Goal: Task Accomplishment & Management: Complete application form

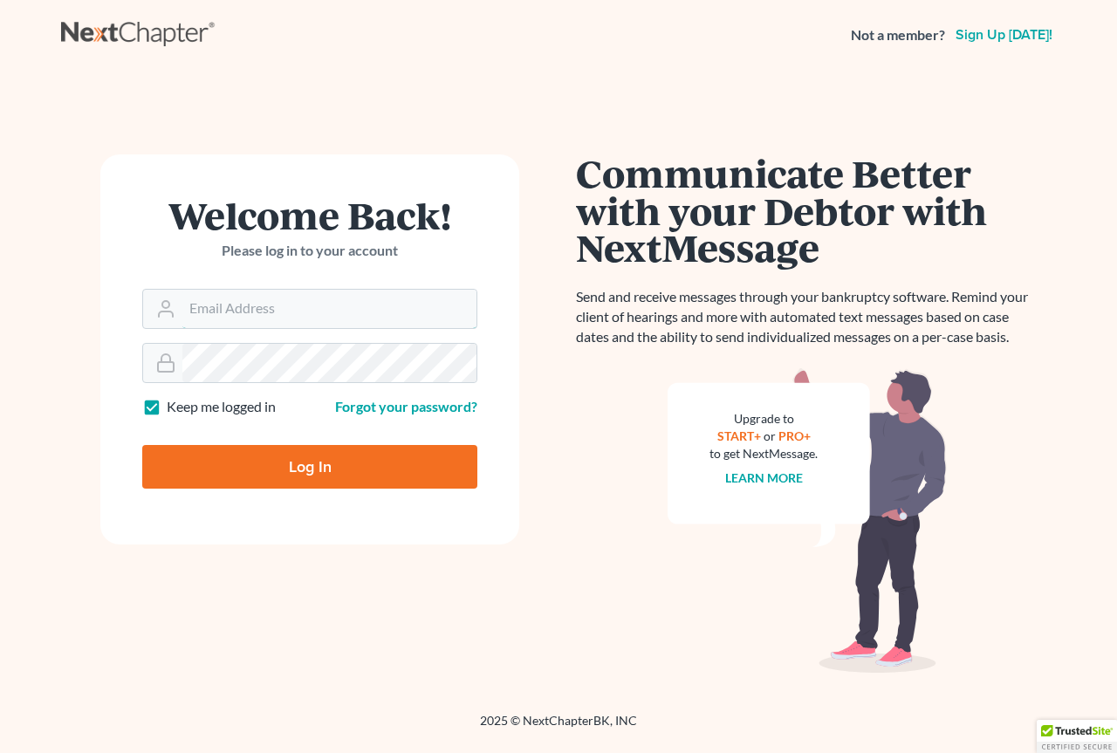
type input "[EMAIL_ADDRESS][DOMAIN_NAME]"
click at [298, 459] on input "Log In" at bounding box center [309, 467] width 335 height 44
type input "Thinking..."
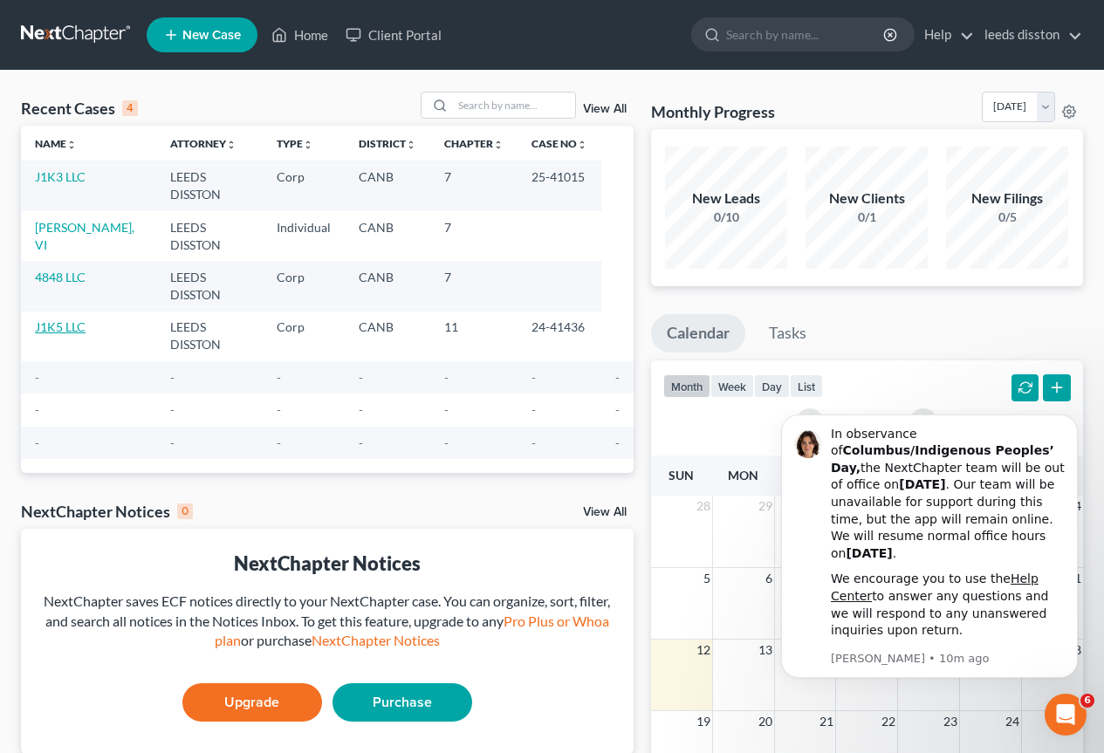
click at [68, 319] on link "J1K5 LLC" at bounding box center [60, 326] width 51 height 15
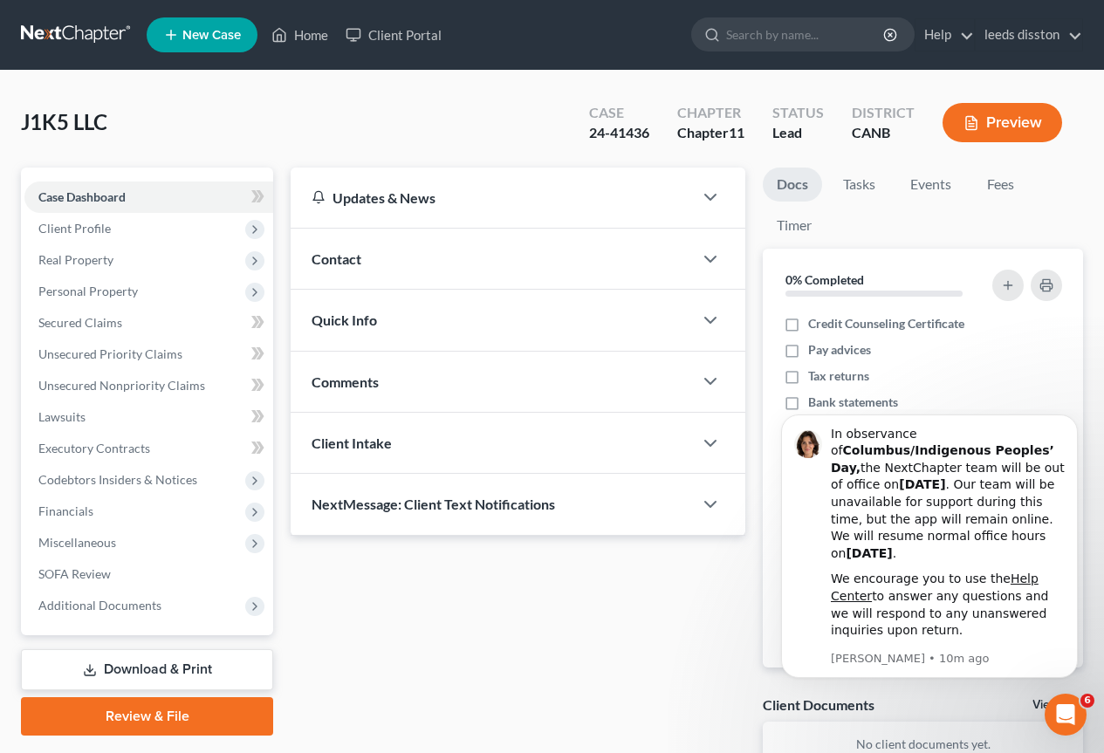
click at [215, 37] on span "New Case" at bounding box center [211, 35] width 58 height 13
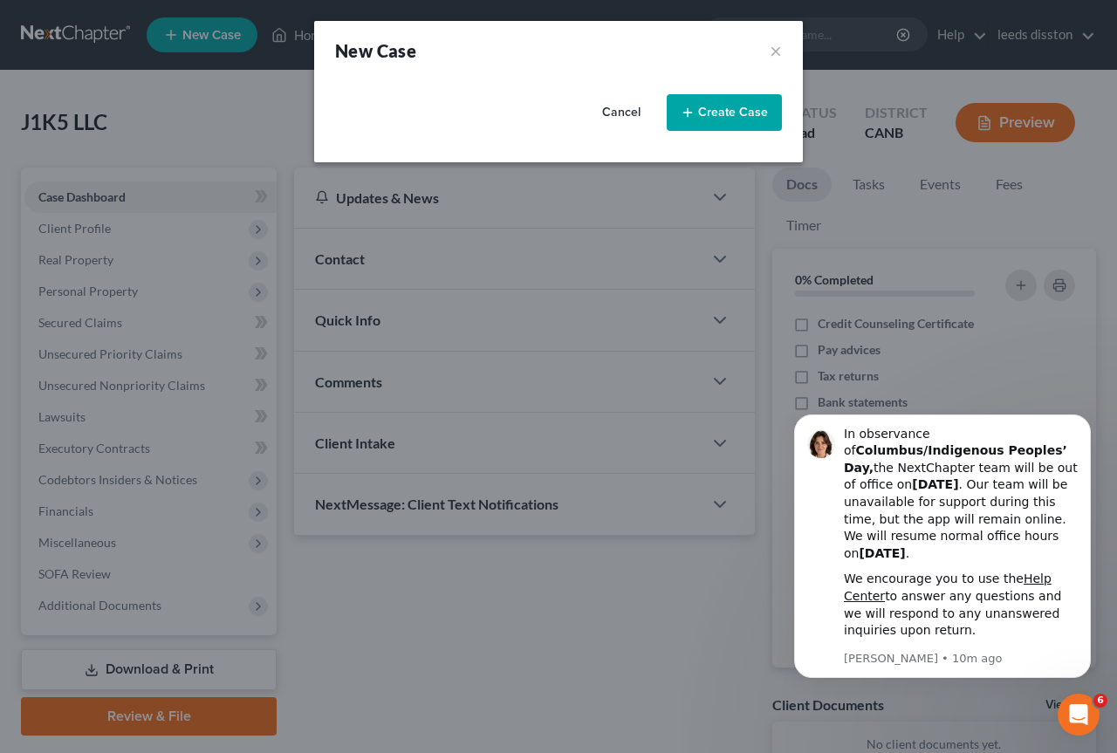
select select "9"
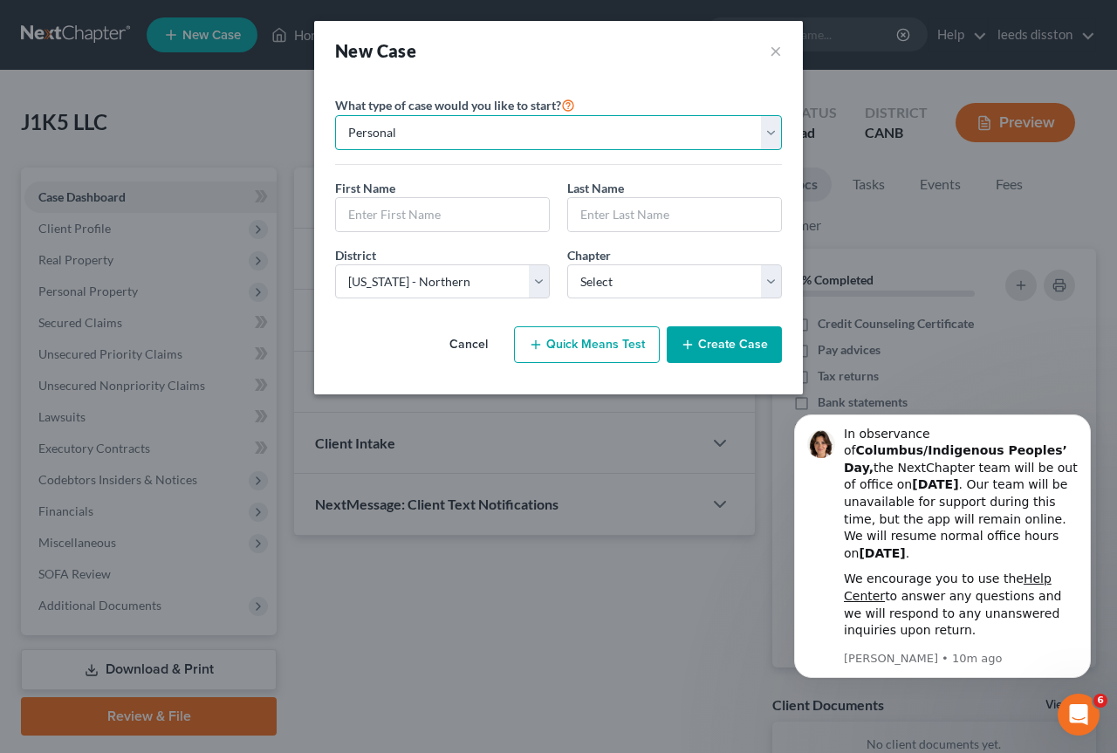
click at [754, 146] on select "Personal Business" at bounding box center [558, 132] width 447 height 35
select select "1"
click at [335, 115] on select "Personal Business" at bounding box center [558, 132] width 447 height 35
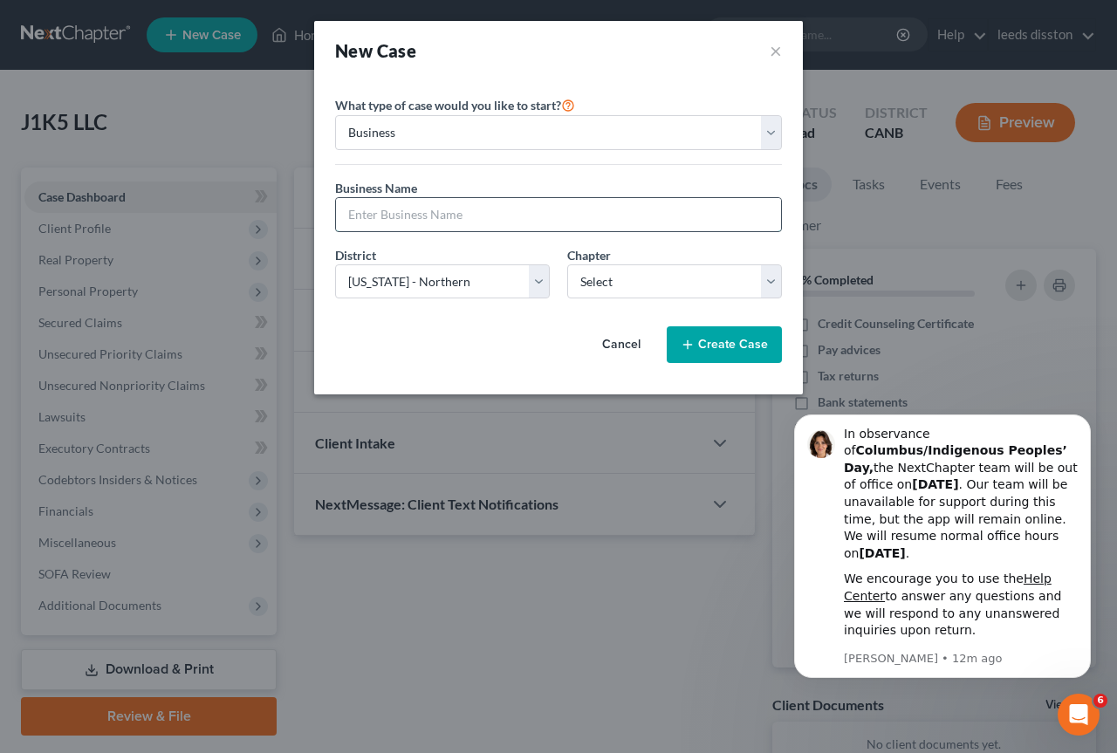
click at [390, 209] on input "text" at bounding box center [558, 214] width 445 height 33
paste input "GLADDING LLC"
type input "GLADDING LLC"
click at [630, 276] on select "Select 7 11 12" at bounding box center [674, 281] width 215 height 35
select select "1"
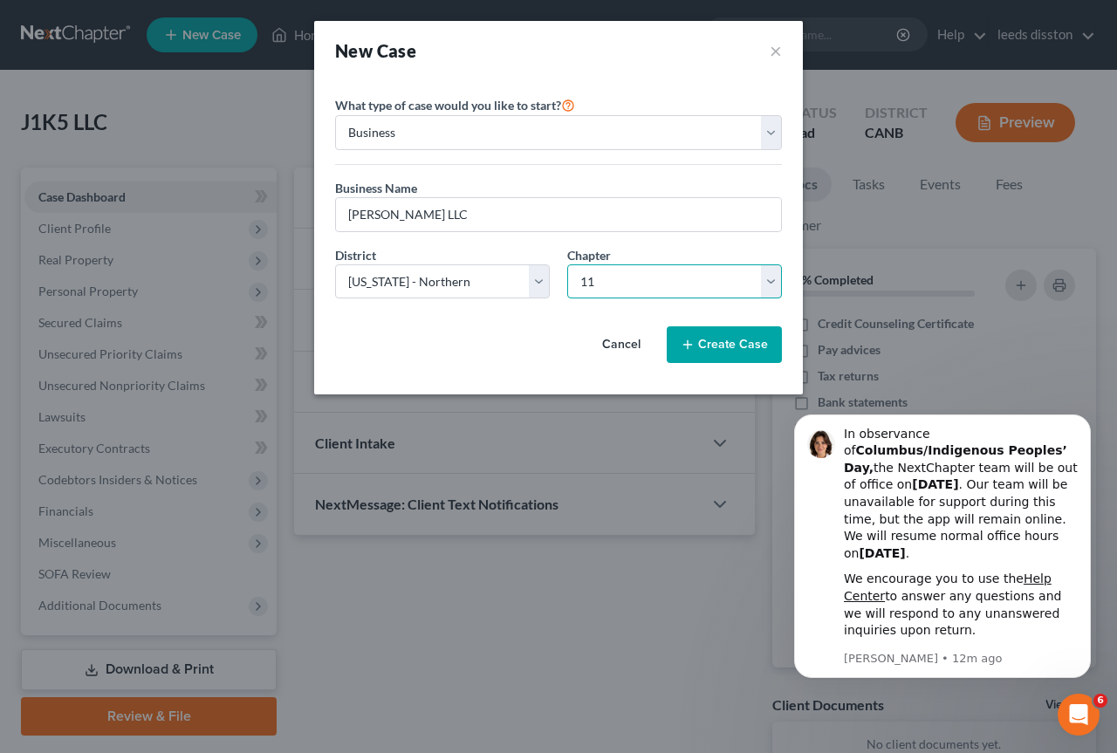
click at [567, 264] on select "Select 7 11 12" at bounding box center [674, 281] width 215 height 35
click at [711, 344] on button "Create Case" at bounding box center [724, 344] width 115 height 37
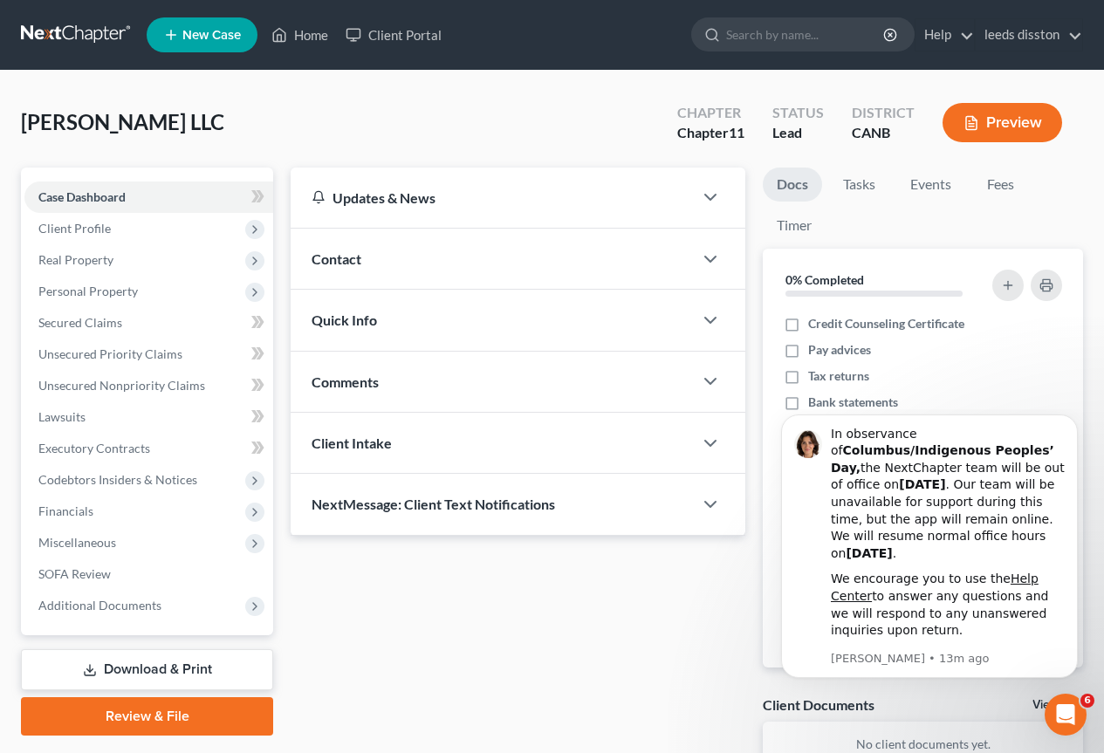
click at [528, 267] on div "Contact" at bounding box center [492, 259] width 402 height 60
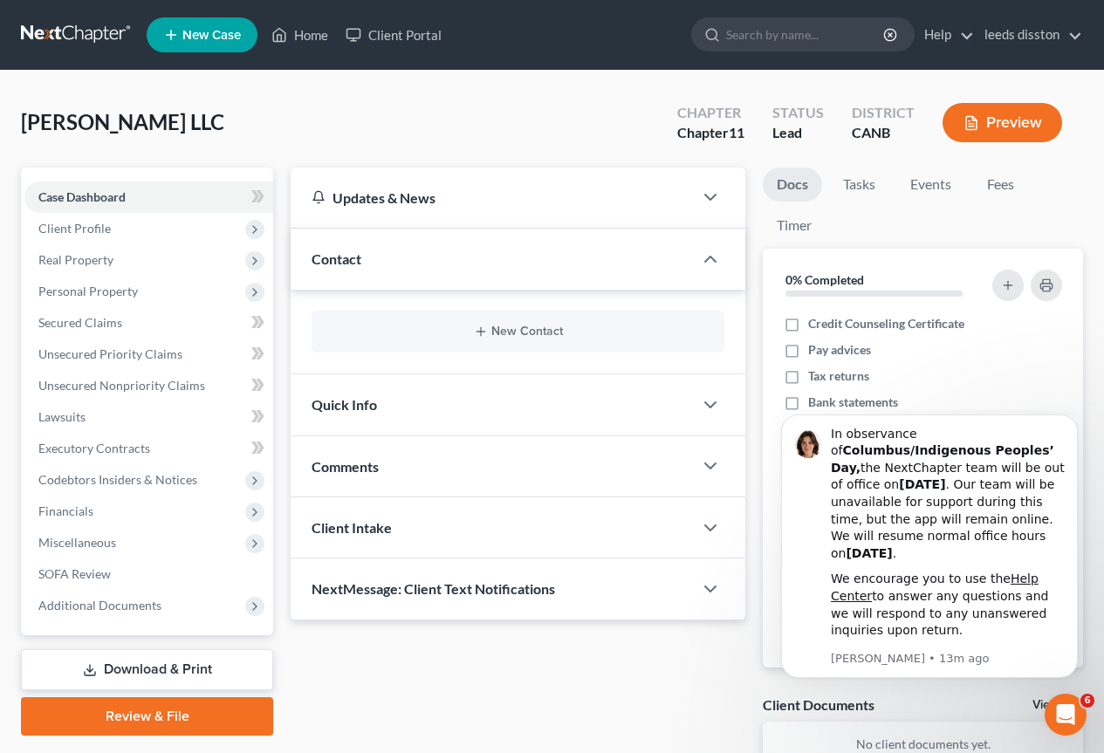
click at [532, 406] on div "Quick Info" at bounding box center [492, 404] width 402 height 60
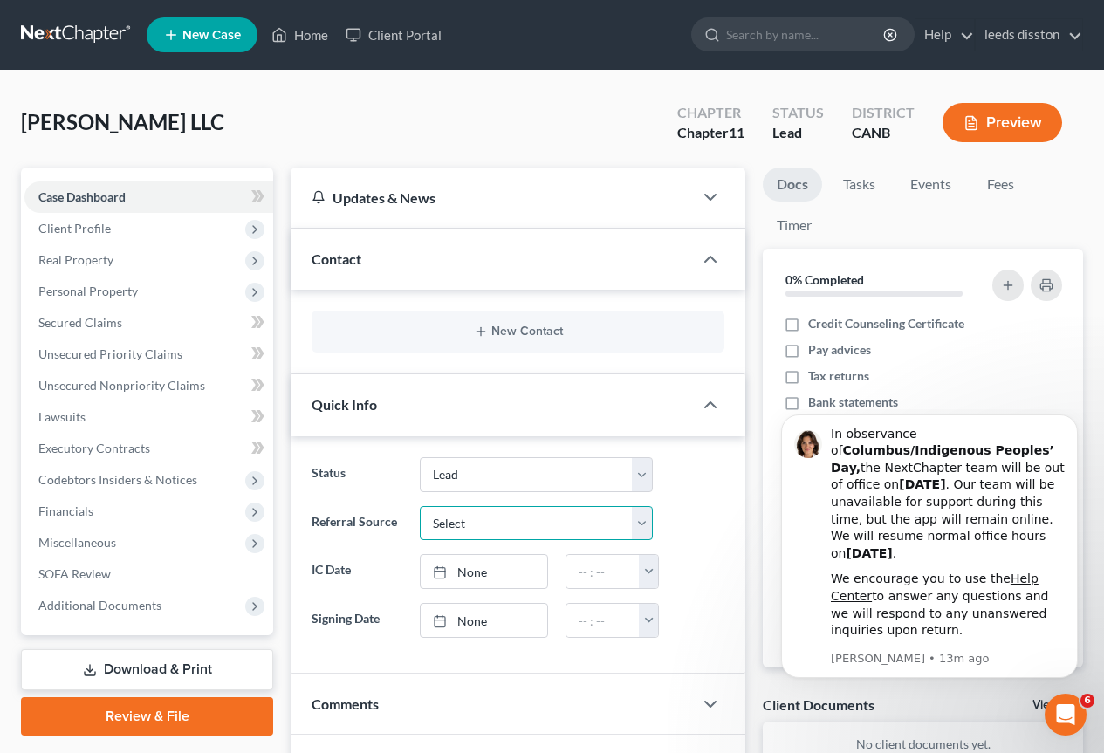
click at [635, 522] on select "Select Word Of Mouth Previous Clients Direct Mail Website Google Search Modern …" at bounding box center [537, 523] width 234 height 35
click at [690, 517] on div "Referral Source Select Word Of Mouth Previous Clients Direct Mail Website Googl…" at bounding box center [518, 523] width 430 height 35
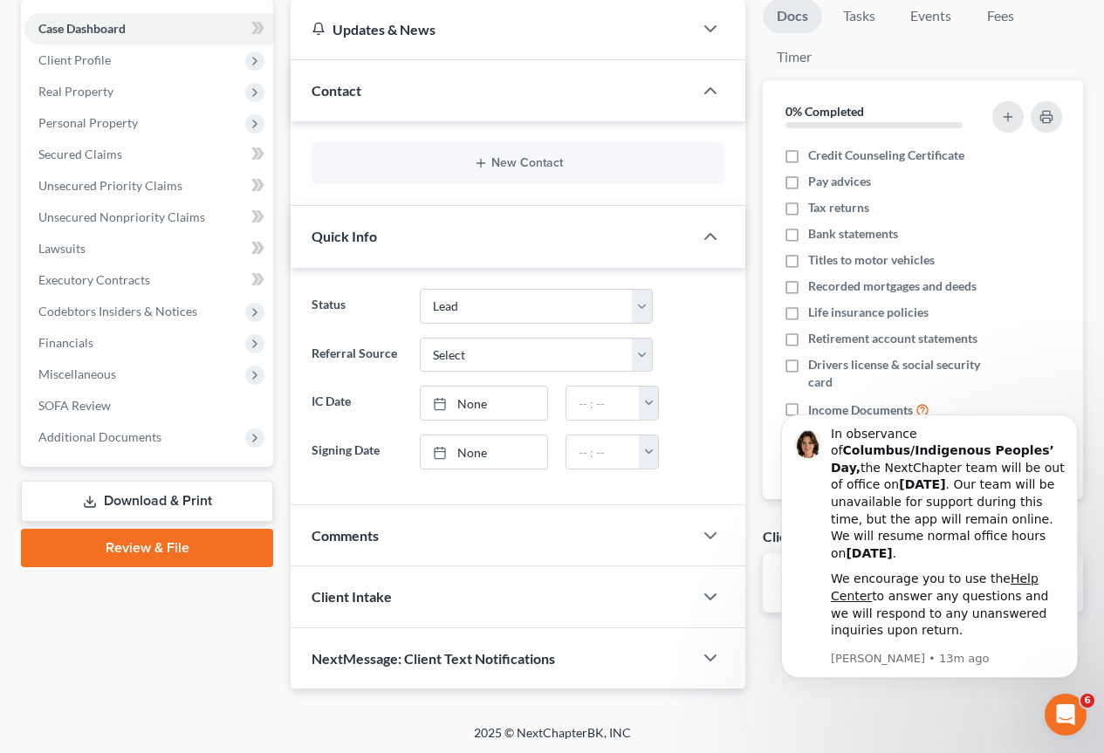
scroll to position [171, 0]
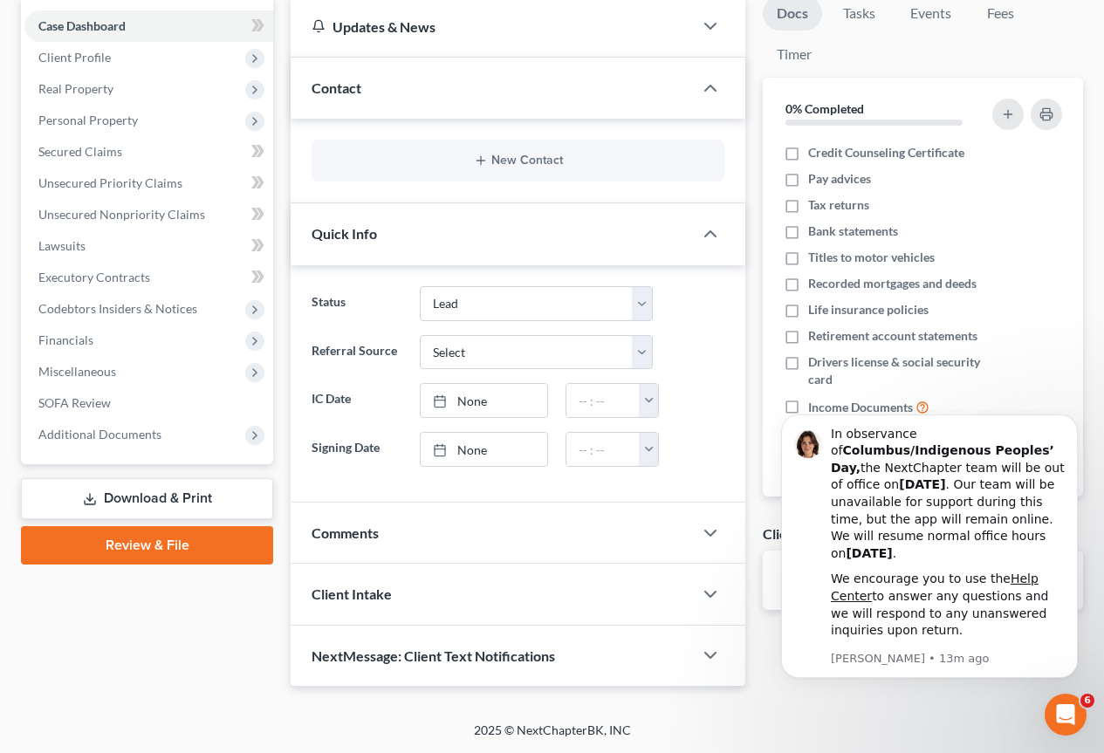
click at [656, 585] on div "Client Intake" at bounding box center [492, 594] width 402 height 60
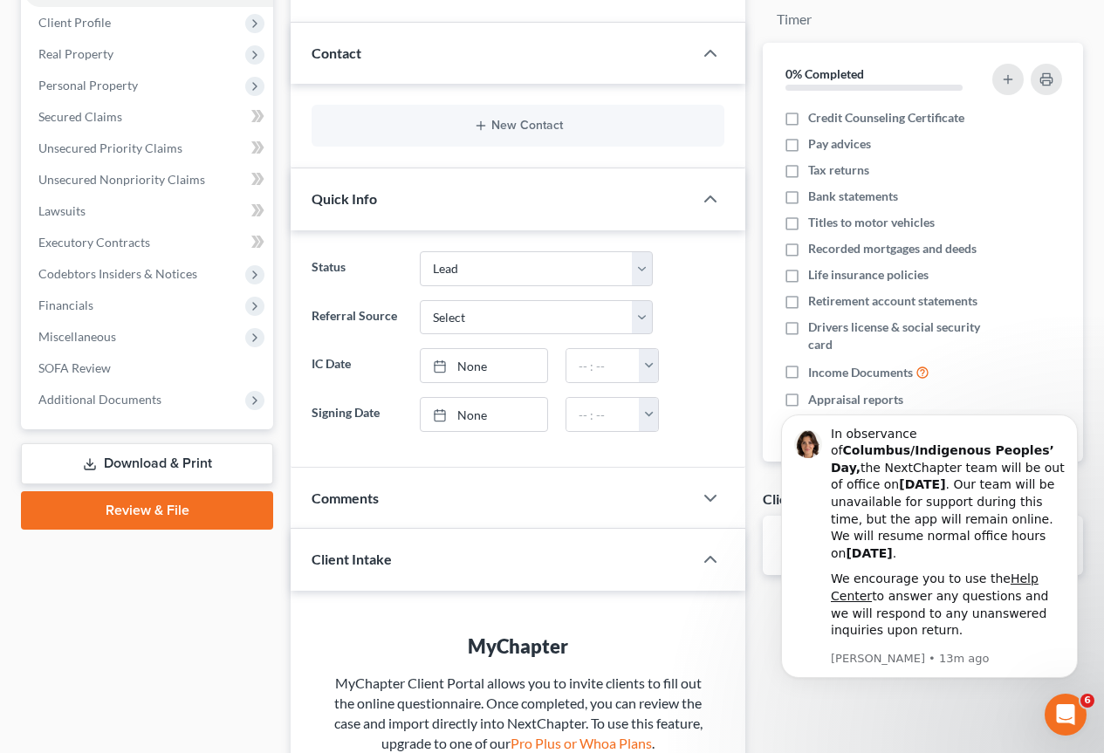
scroll to position [447, 0]
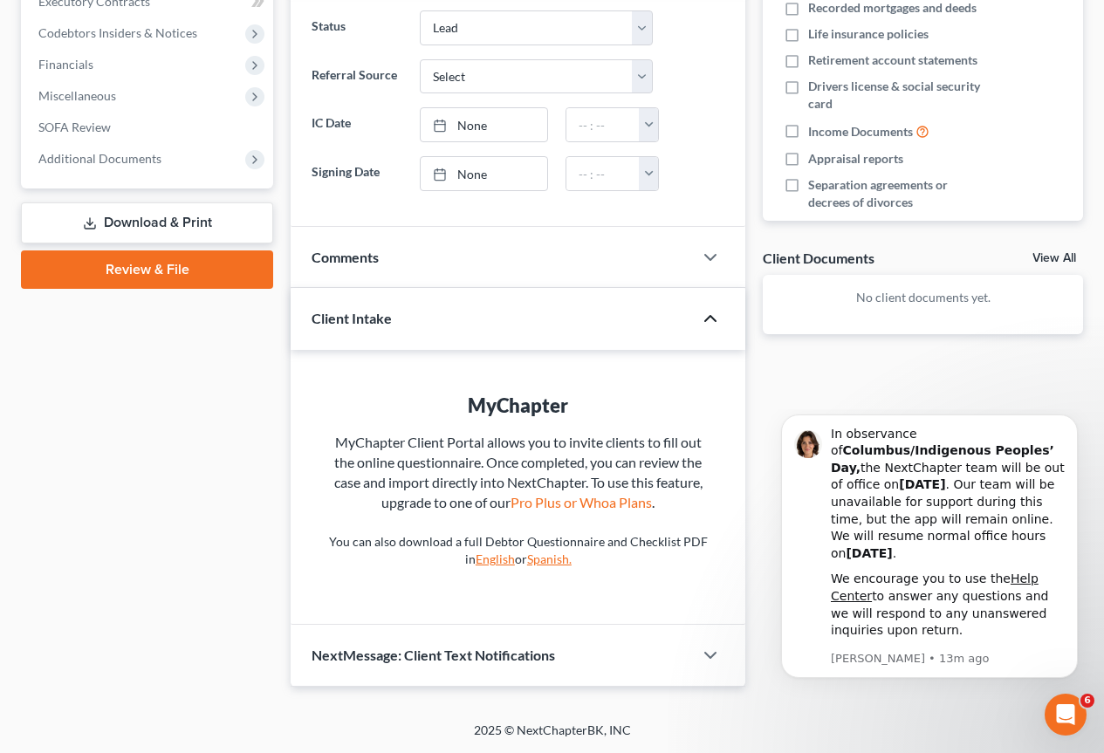
click at [710, 325] on icon "button" at bounding box center [710, 318] width 21 height 21
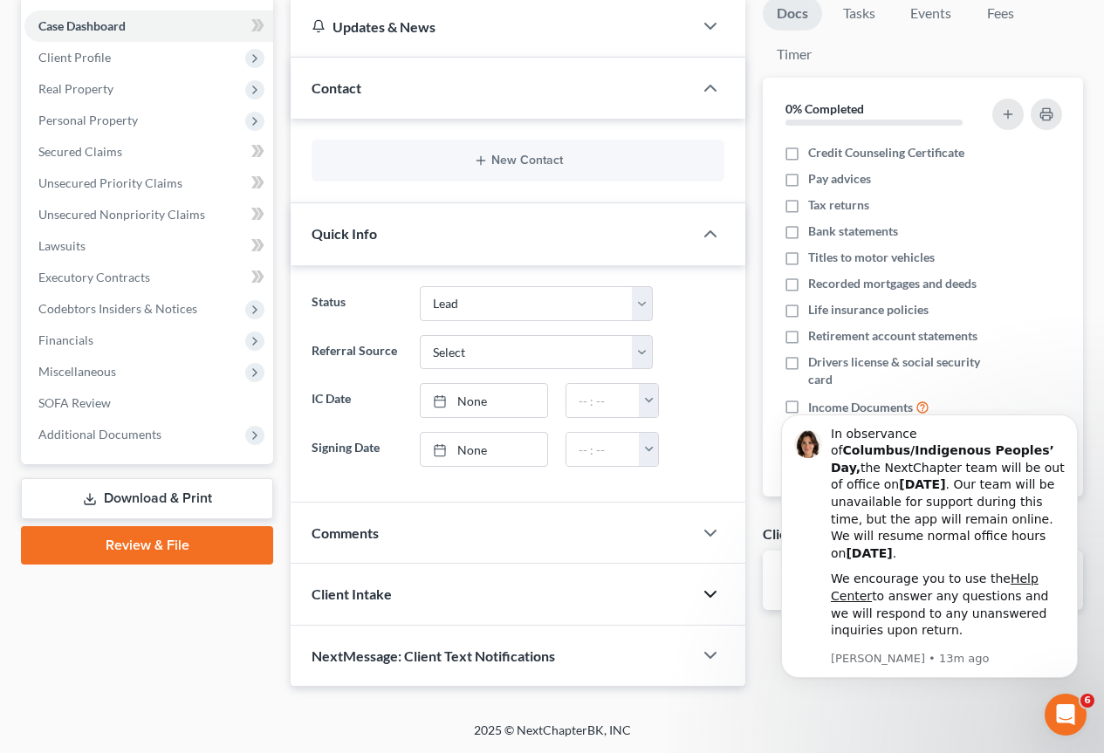
scroll to position [171, 0]
click at [714, 651] on icon "button" at bounding box center [710, 655] width 21 height 21
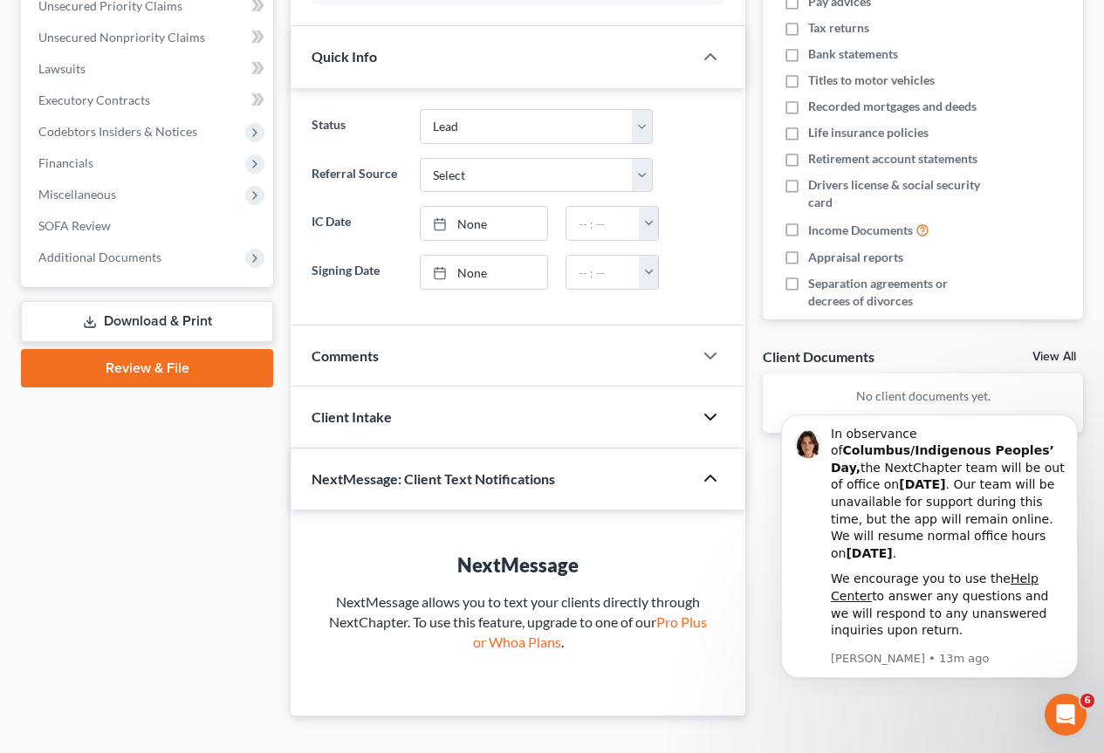
scroll to position [378, 0]
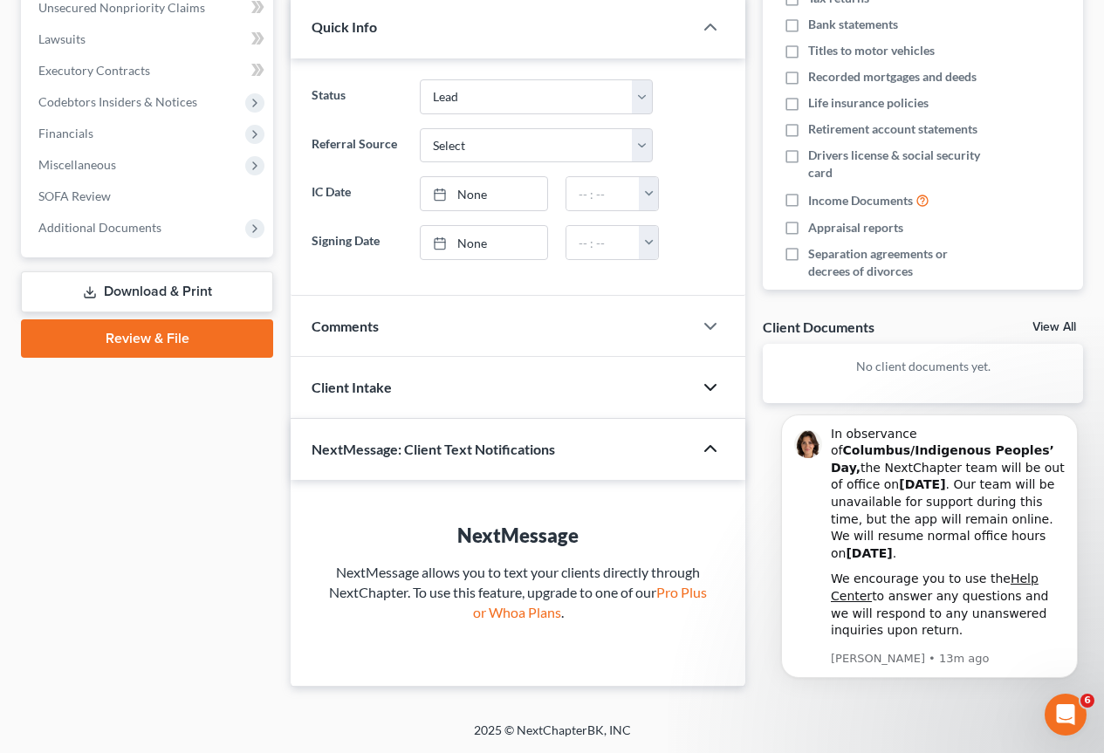
click at [706, 451] on polyline "button" at bounding box center [710, 448] width 10 height 5
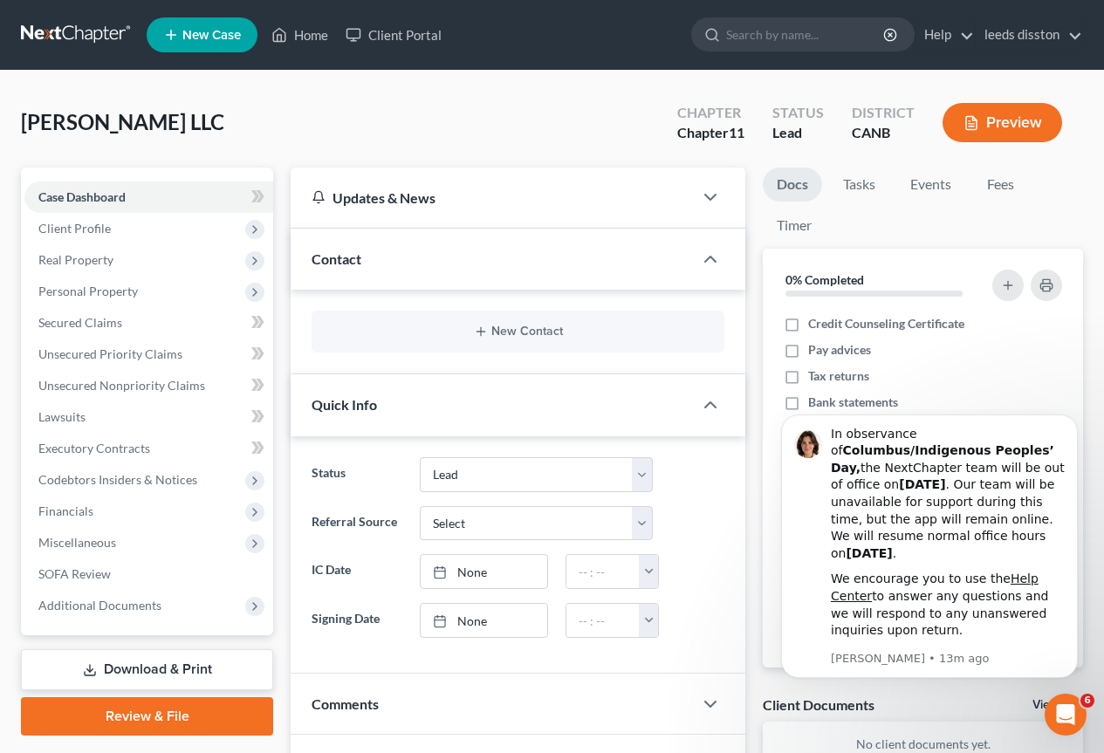
scroll to position [171, 0]
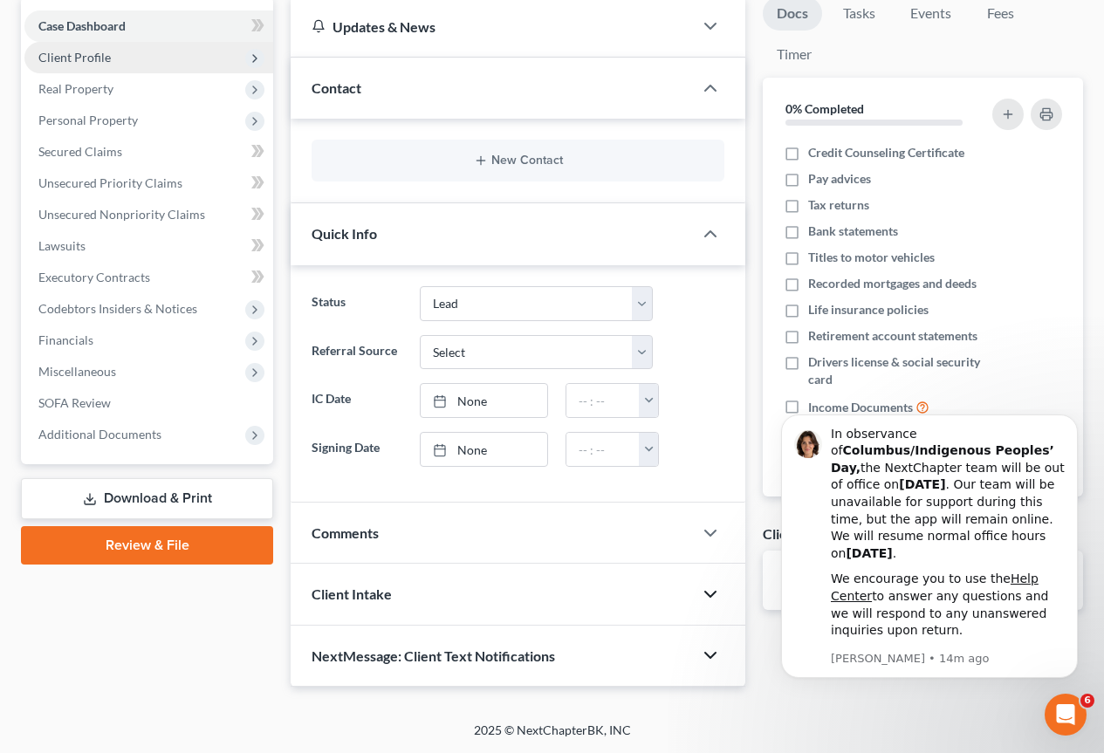
click at [106, 50] on span "Client Profile" at bounding box center [74, 57] width 72 height 15
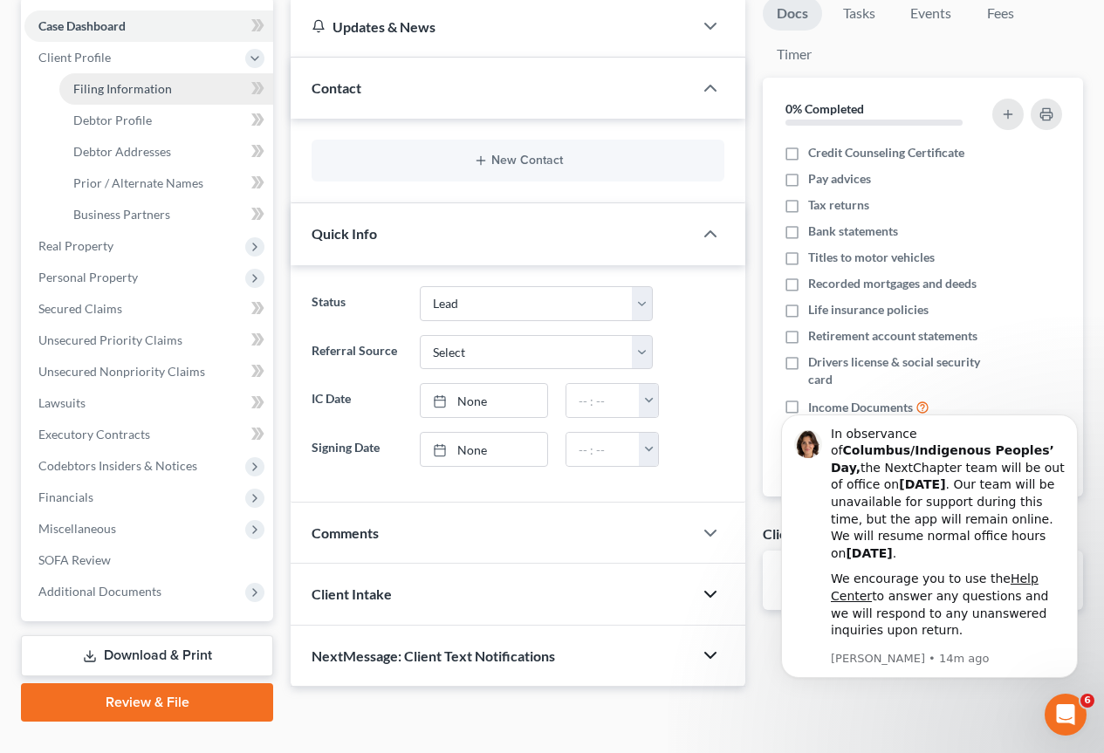
click at [104, 86] on span "Filing Information" at bounding box center [122, 88] width 99 height 15
select select "1"
select select "9"
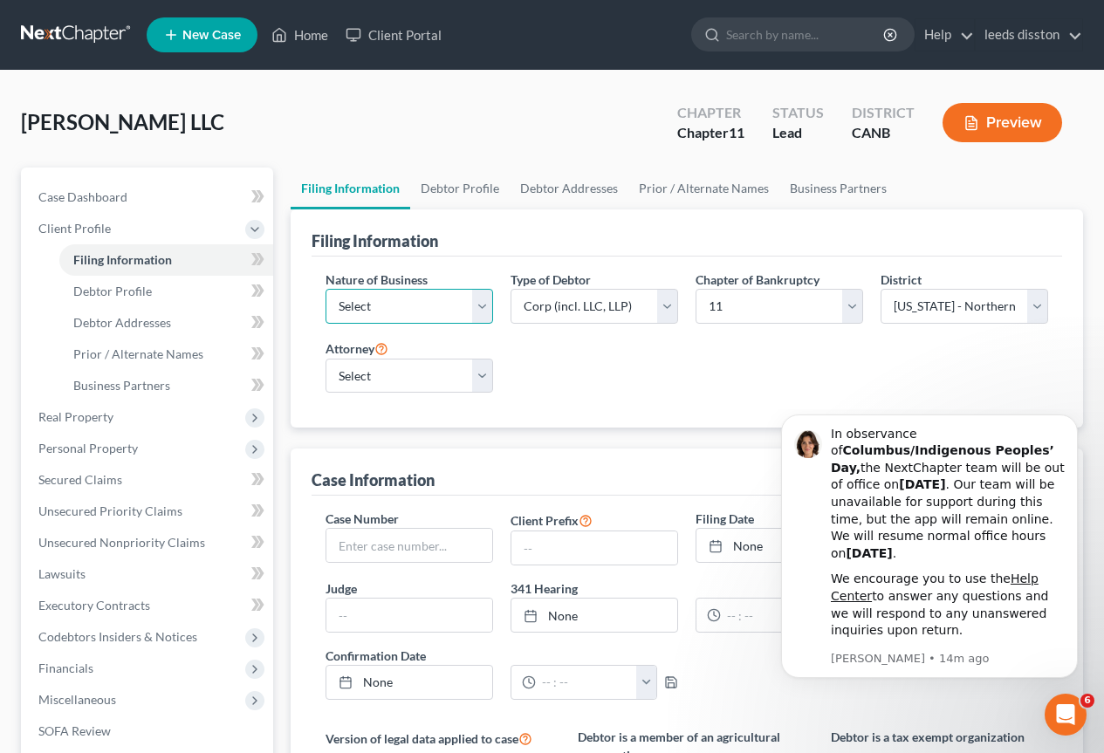
click at [480, 315] on select "Select Clearing Bank Commodity Broker Health Care Business Other Railroad Singl…" at bounding box center [410, 306] width 168 height 35
select select "5"
click at [326, 289] on select "Select Clearing Bank Commodity Broker Health Care Business Other Railroad Singl…" at bounding box center [410, 306] width 168 height 35
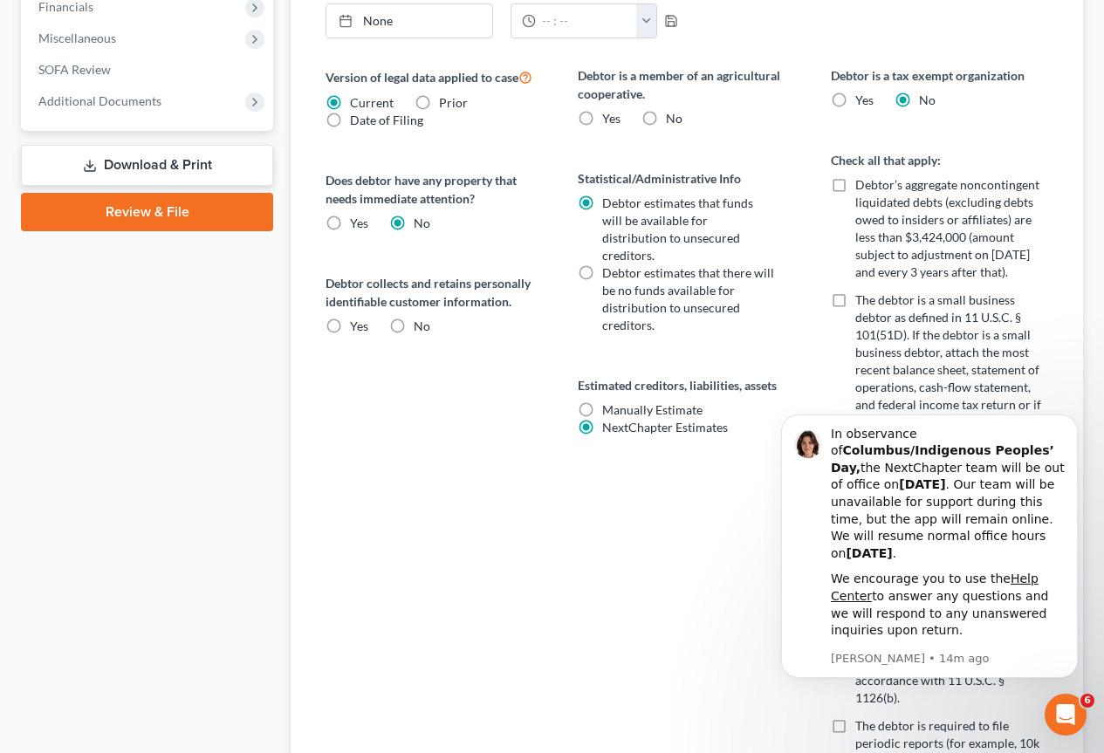
scroll to position [663, 0]
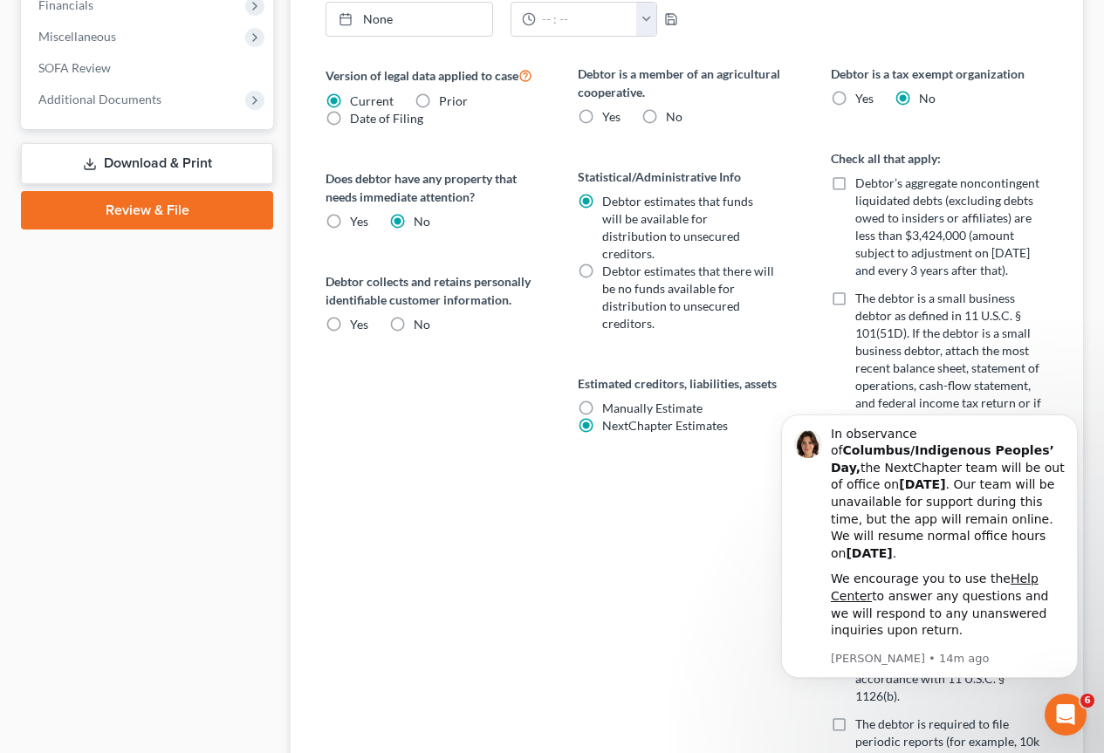
click at [666, 120] on label "No" at bounding box center [674, 116] width 17 height 17
click at [673, 120] on input "No" at bounding box center [678, 113] width 11 height 11
radio input "true"
click at [1073, 424] on icon "Dismiss notification" at bounding box center [1073, 420] width 10 height 10
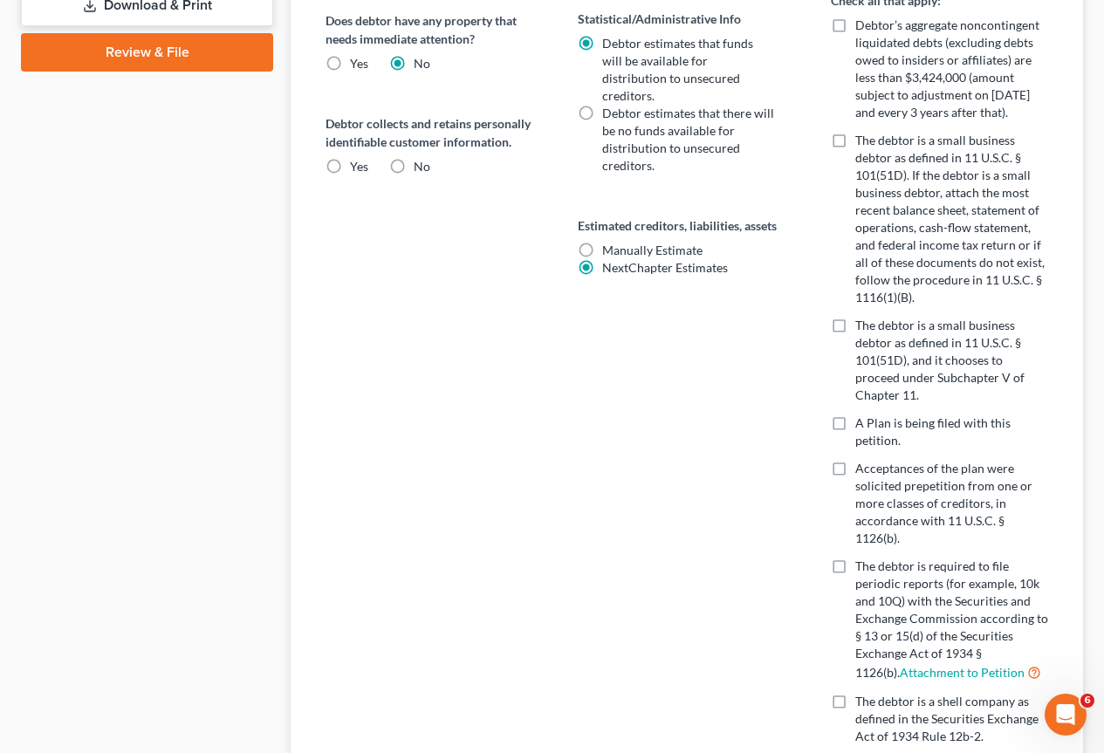
scroll to position [803, 0]
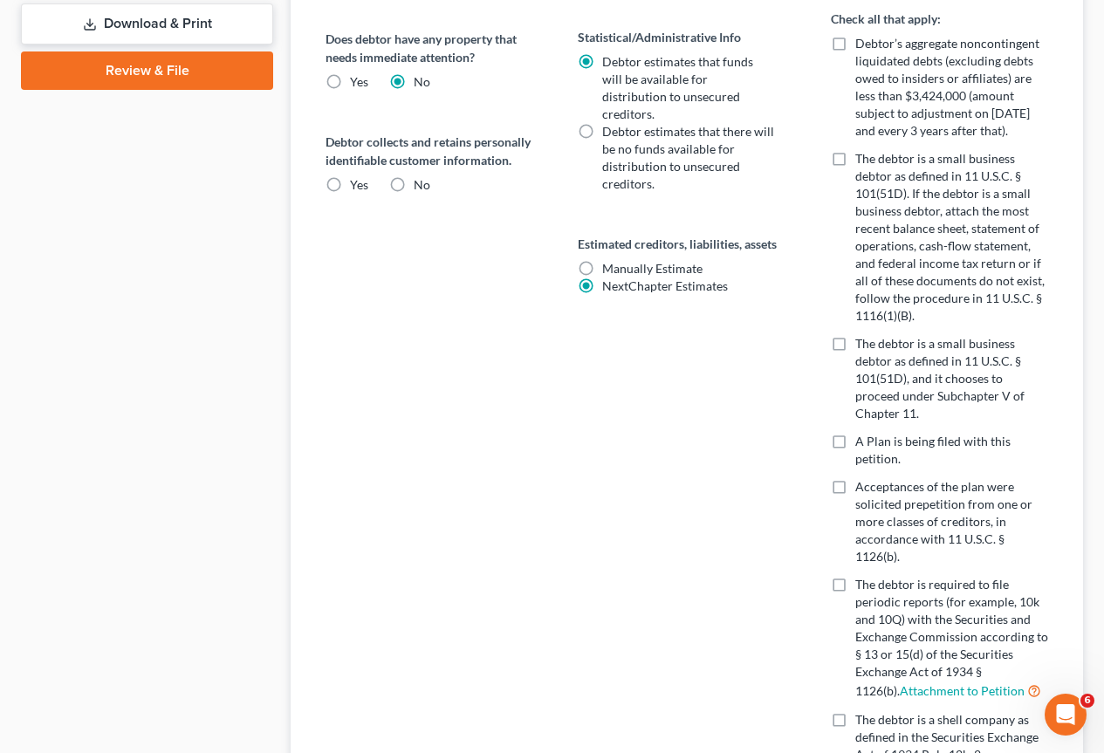
drag, startPoint x: 944, startPoint y: 520, endPoint x: 992, endPoint y: 520, distance: 47.1
drag, startPoint x: 992, startPoint y: 520, endPoint x: 959, endPoint y: 530, distance: 33.7
click at [959, 530] on label "Acceptances of the plan were solicited prepetition from one or more classes of …" at bounding box center [951, 521] width 193 height 87
click at [874, 490] on input "Acceptances of the plan were solicited prepetition from one or more classes of …" at bounding box center [867, 483] width 11 height 11
click at [947, 520] on span "Acceptances of the plan were solicited prepetition from one or more classes of …" at bounding box center [943, 521] width 177 height 85
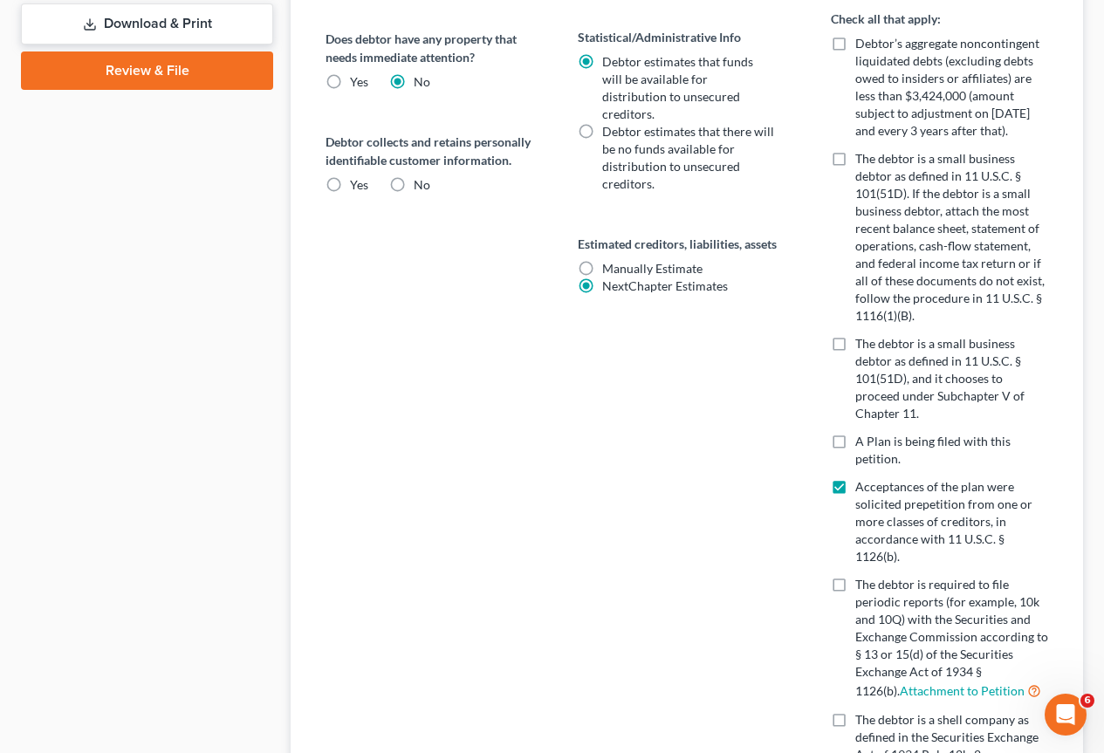
click at [874, 490] on input "Acceptances of the plan were solicited prepetition from one or more classes of …" at bounding box center [867, 483] width 11 height 11
checkbox input "false"
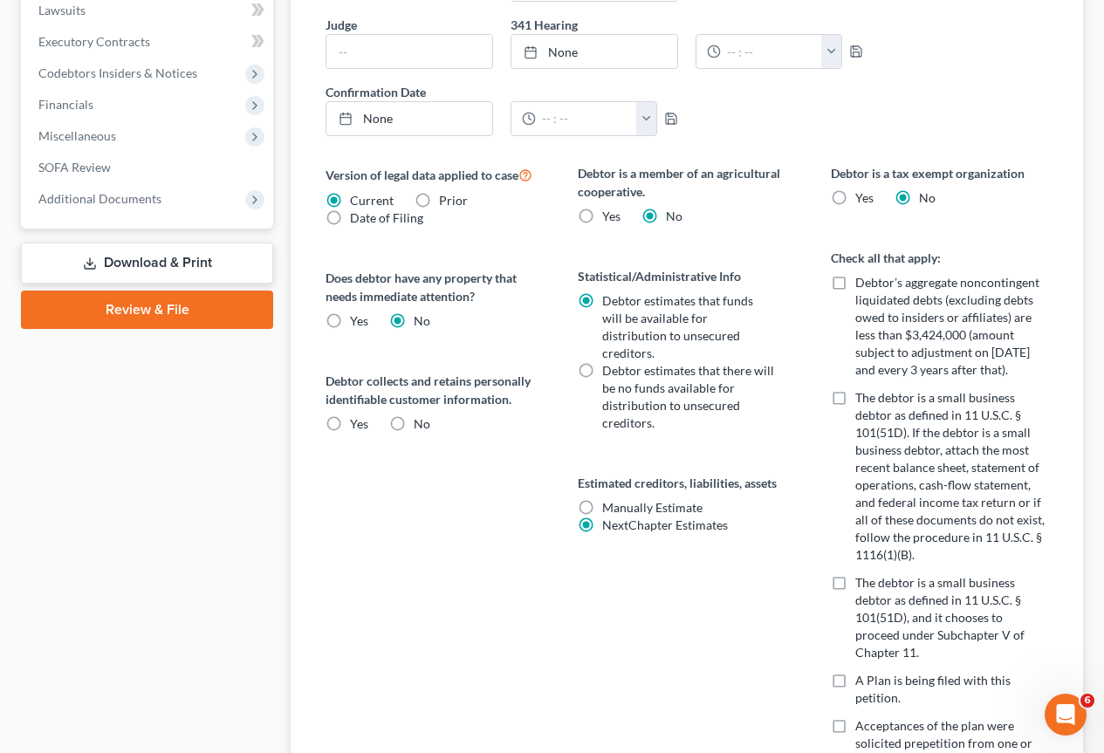
scroll to position [559, 0]
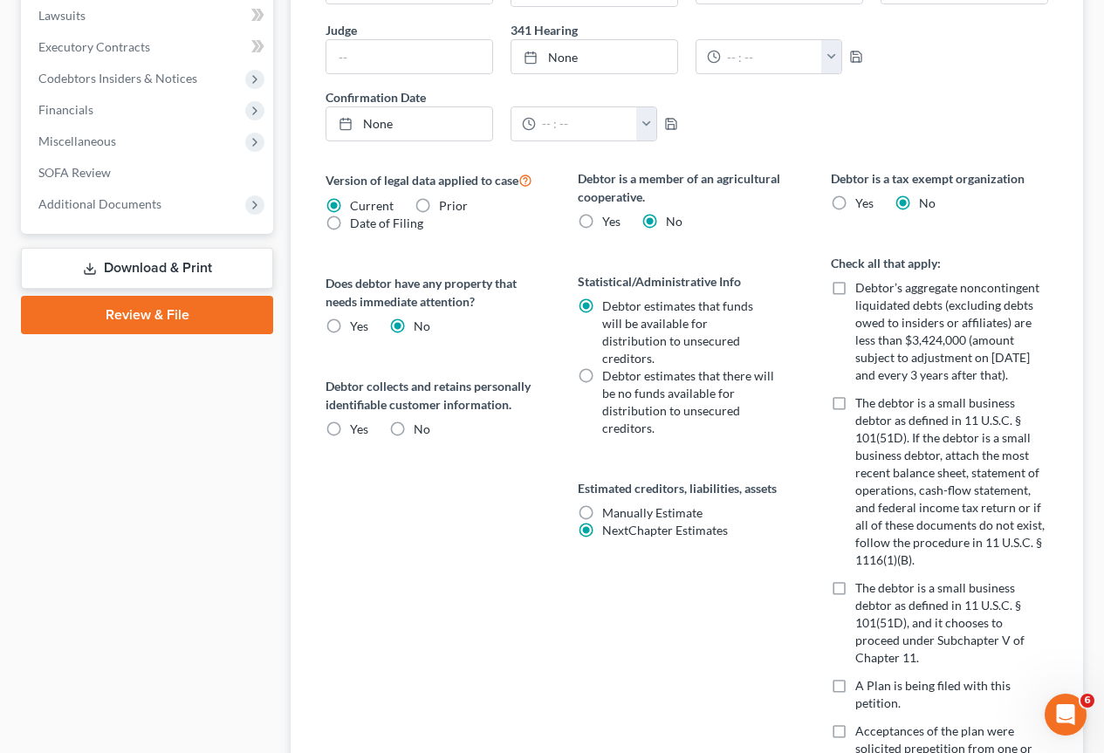
click at [414, 431] on label "No" at bounding box center [422, 429] width 17 height 17
click at [421, 431] on input "No" at bounding box center [426, 426] width 11 height 11
radio input "true"
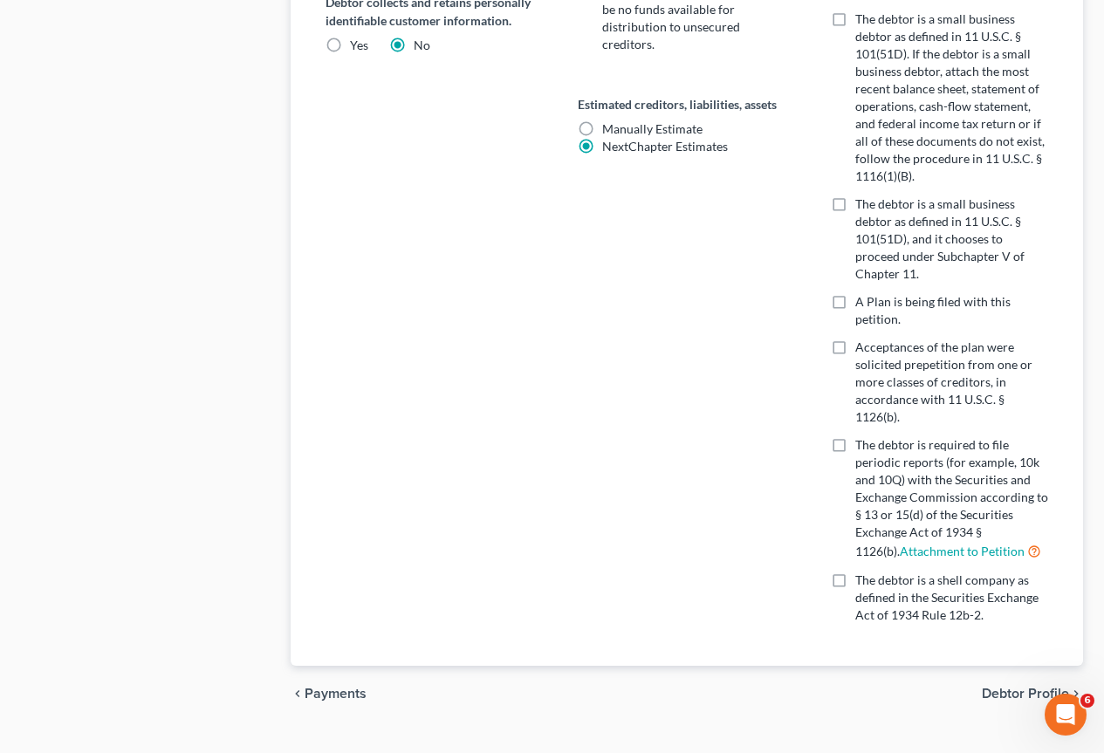
click at [332, 687] on span "Payments" at bounding box center [336, 694] width 62 height 14
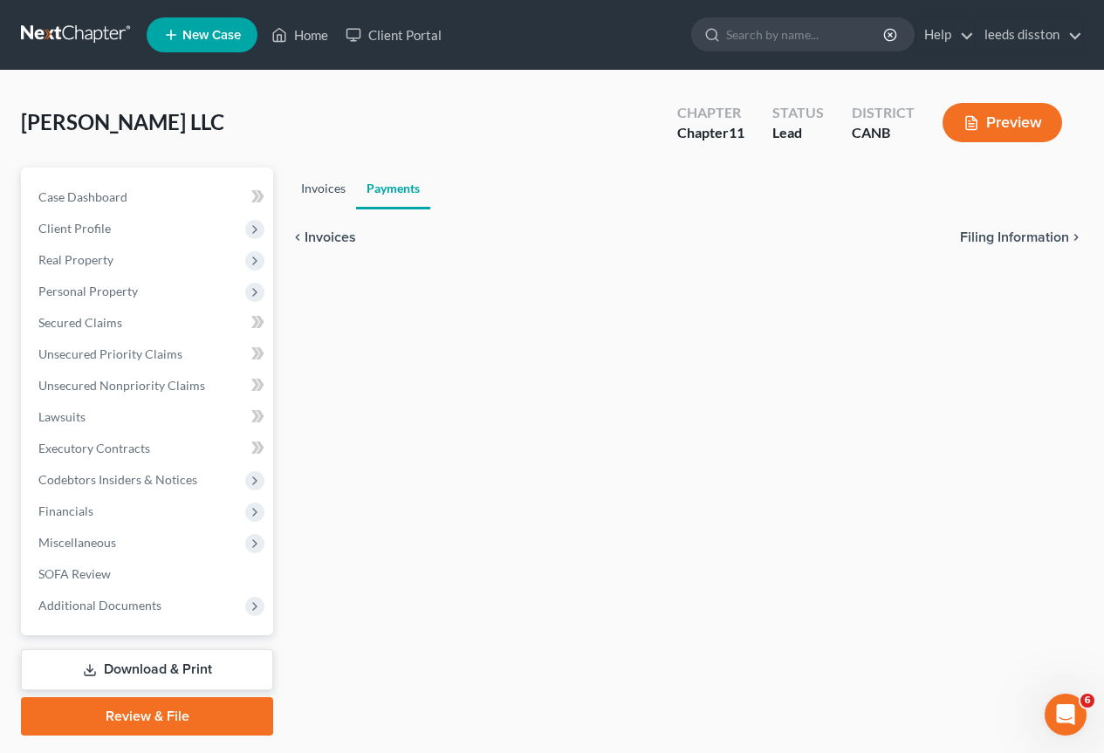
click at [337, 189] on link "Invoices" at bounding box center [323, 189] width 65 height 42
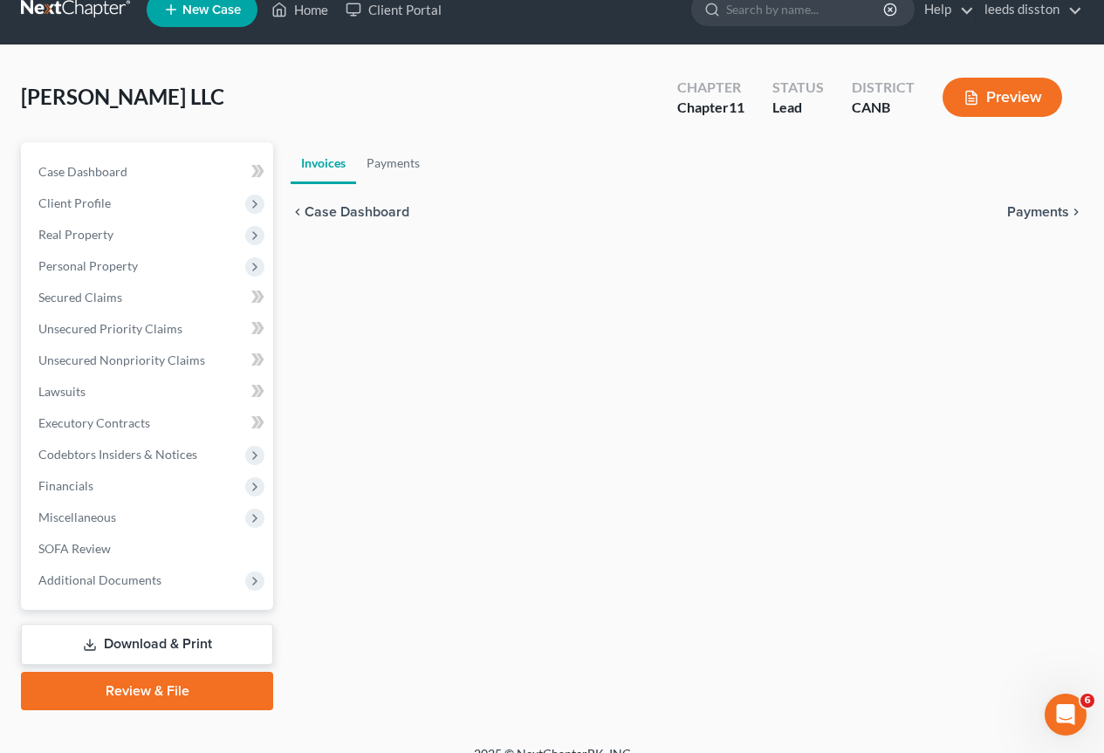
scroll to position [49, 0]
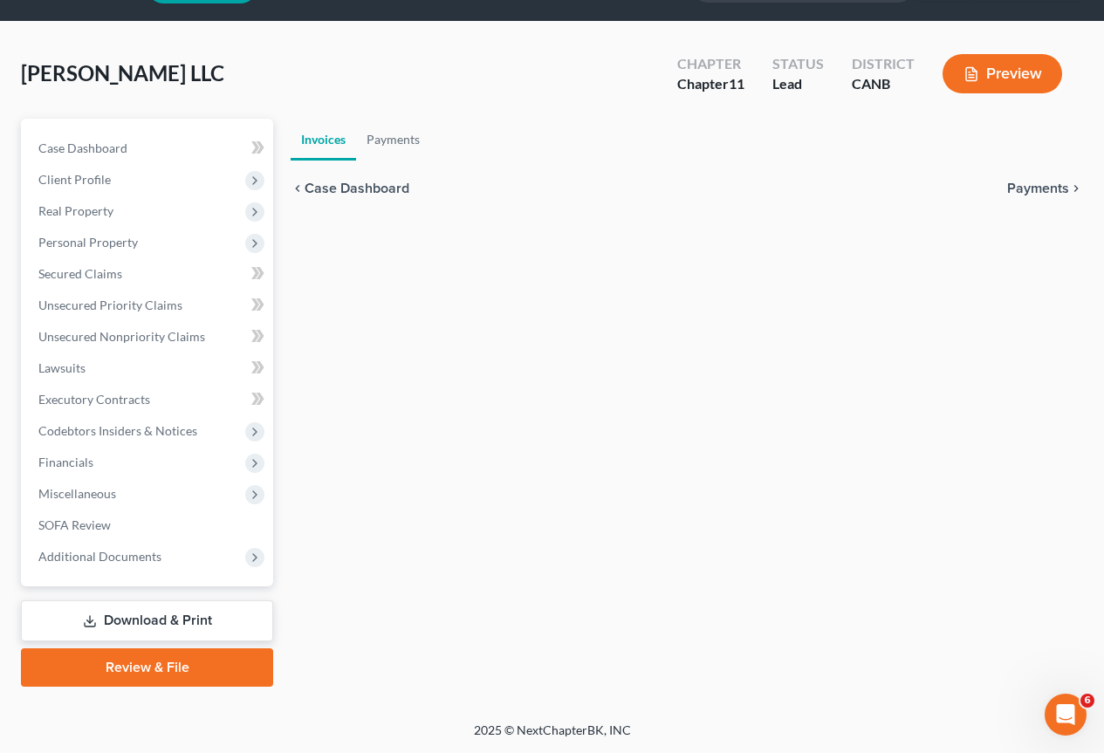
click at [1053, 188] on span "Payments" at bounding box center [1038, 189] width 62 height 14
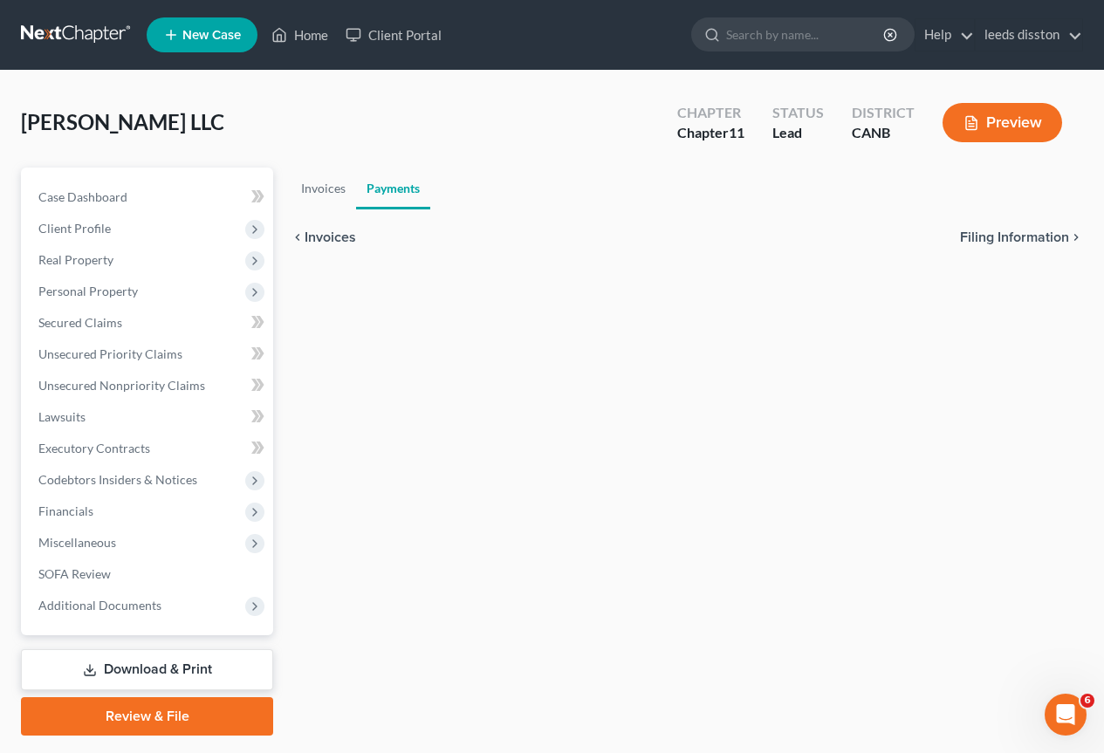
click at [1018, 236] on span "Filing Information" at bounding box center [1014, 237] width 109 height 14
select select "5"
select select "1"
select select "9"
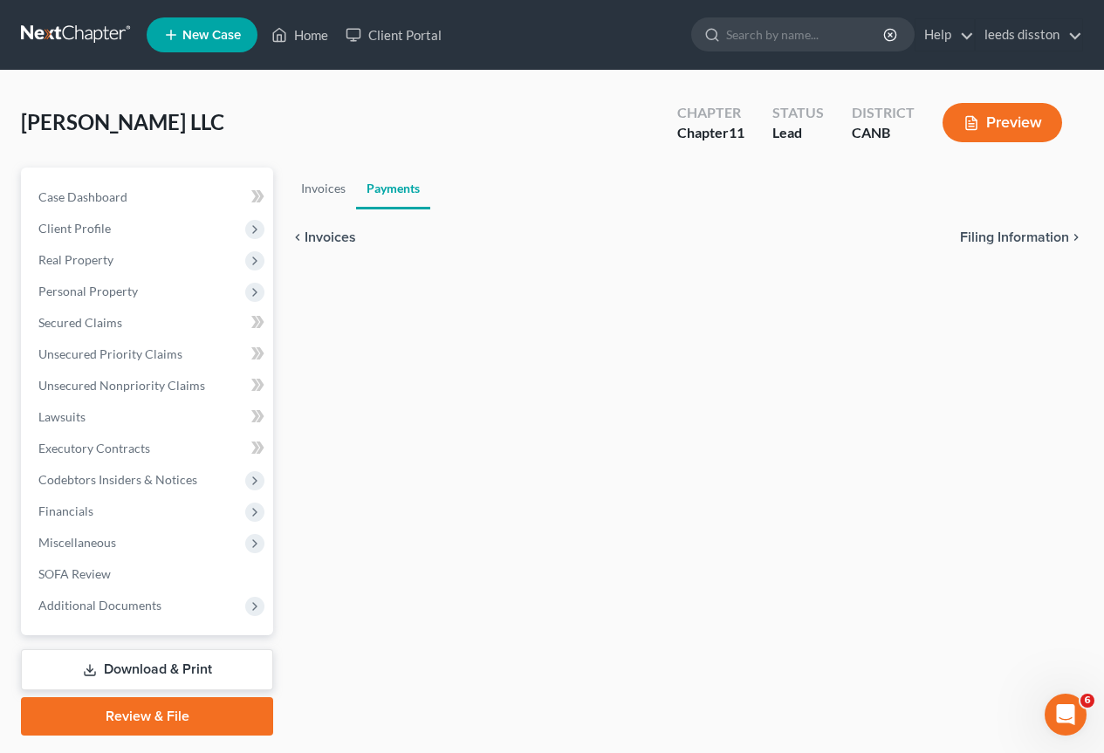
select select "0"
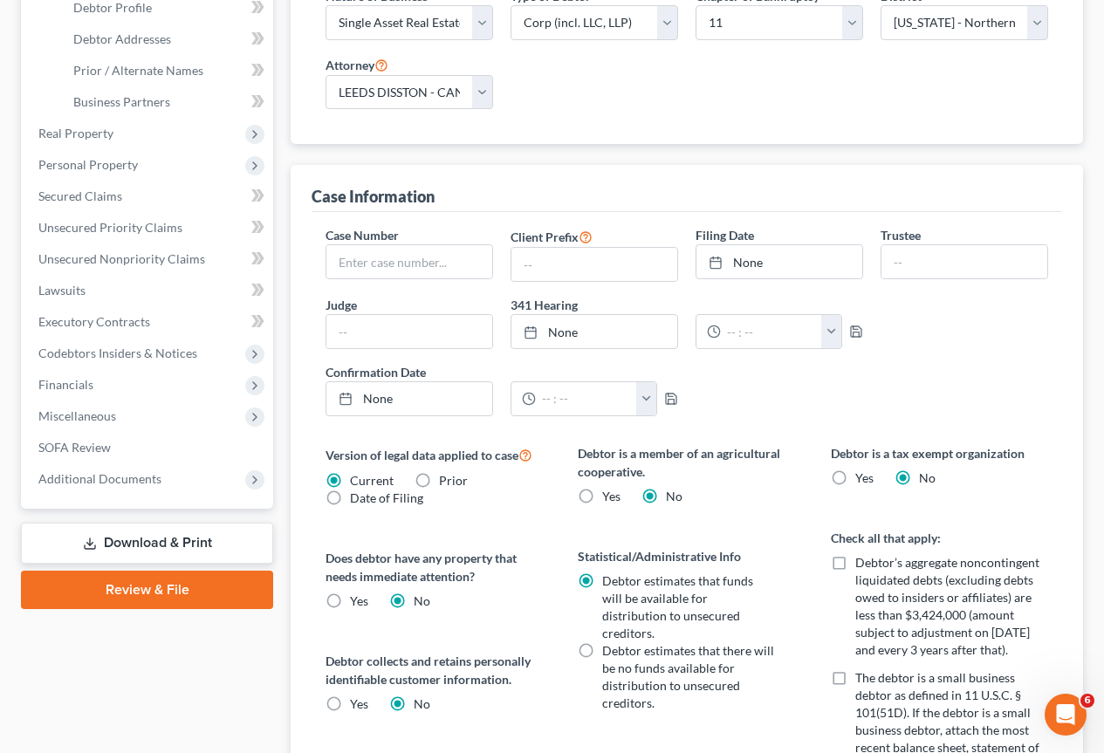
scroll to position [943, 0]
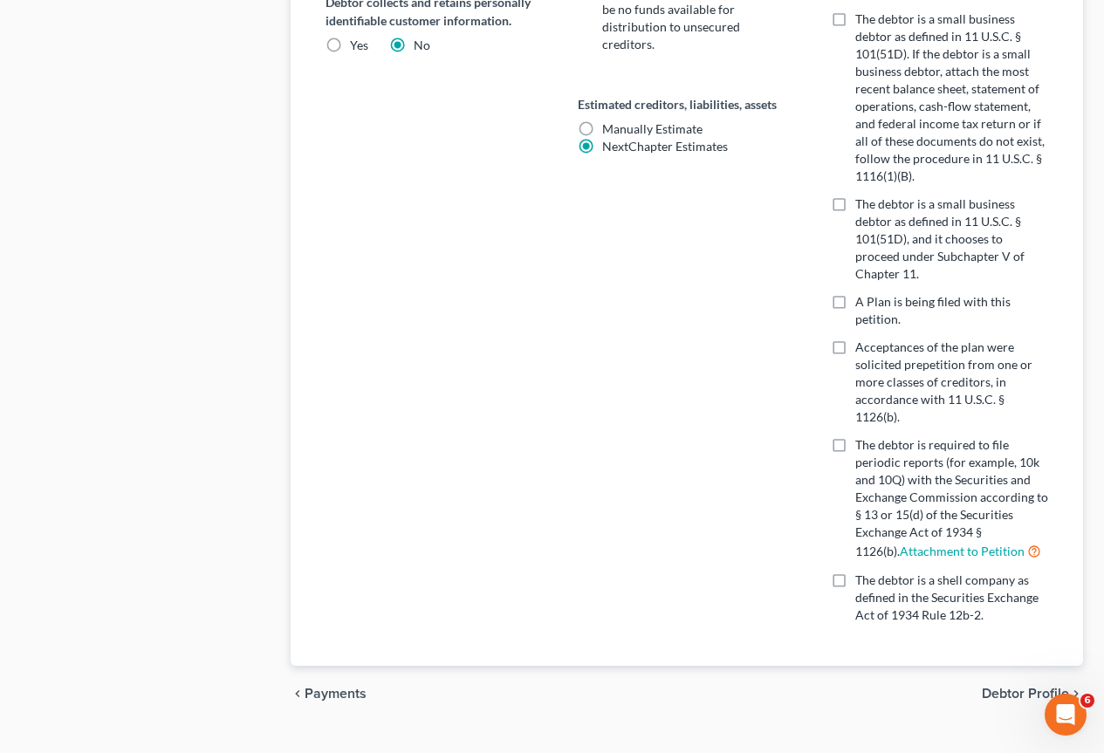
click at [1041, 687] on span "Debtor Profile" at bounding box center [1025, 694] width 87 height 14
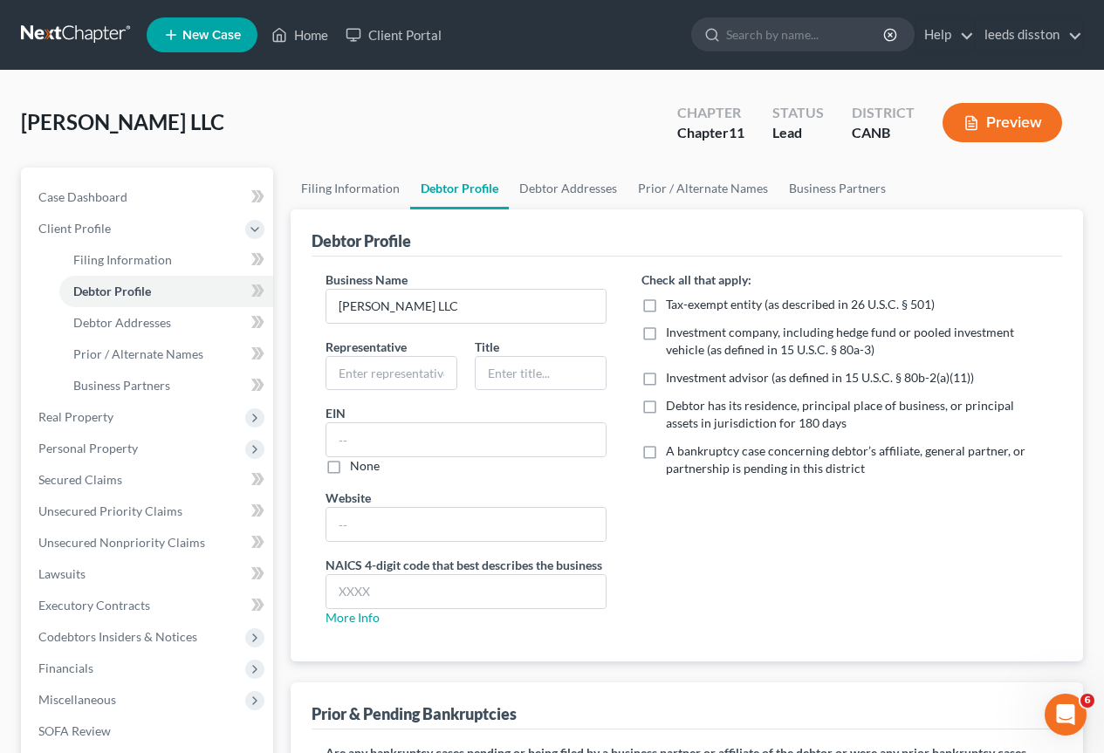
click at [666, 410] on label "Debtor has its residence, principal place of business, or principal assets in j…" at bounding box center [857, 414] width 382 height 35
click at [673, 409] on input "Debtor has its residence, principal place of business, or principal assets in j…" at bounding box center [678, 402] width 11 height 11
checkbox input "true"
click at [420, 380] on input "text" at bounding box center [391, 373] width 130 height 33
type input "JOHN WYNN"
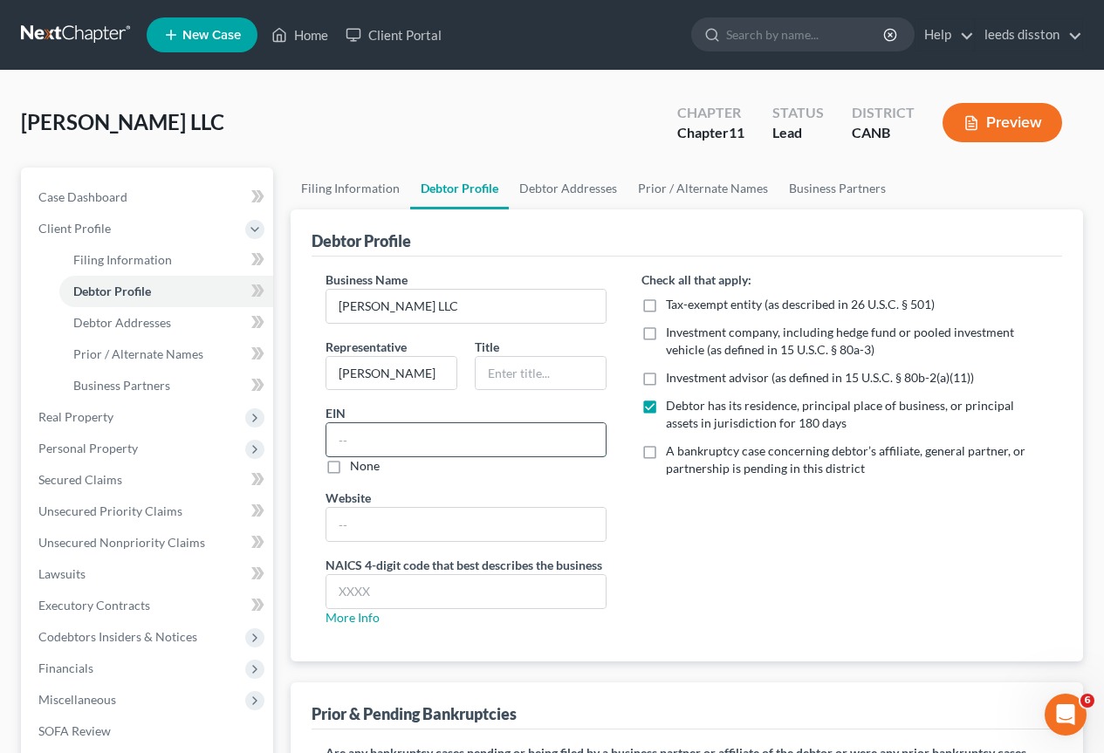
click at [402, 445] on input "text" at bounding box center [465, 439] width 279 height 33
paste input "39-3580466"
click at [340, 440] on input "39-3580466" at bounding box center [465, 439] width 279 height 33
click at [439, 442] on input "39-3580466" at bounding box center [465, 439] width 279 height 33
type input "39-3580466"
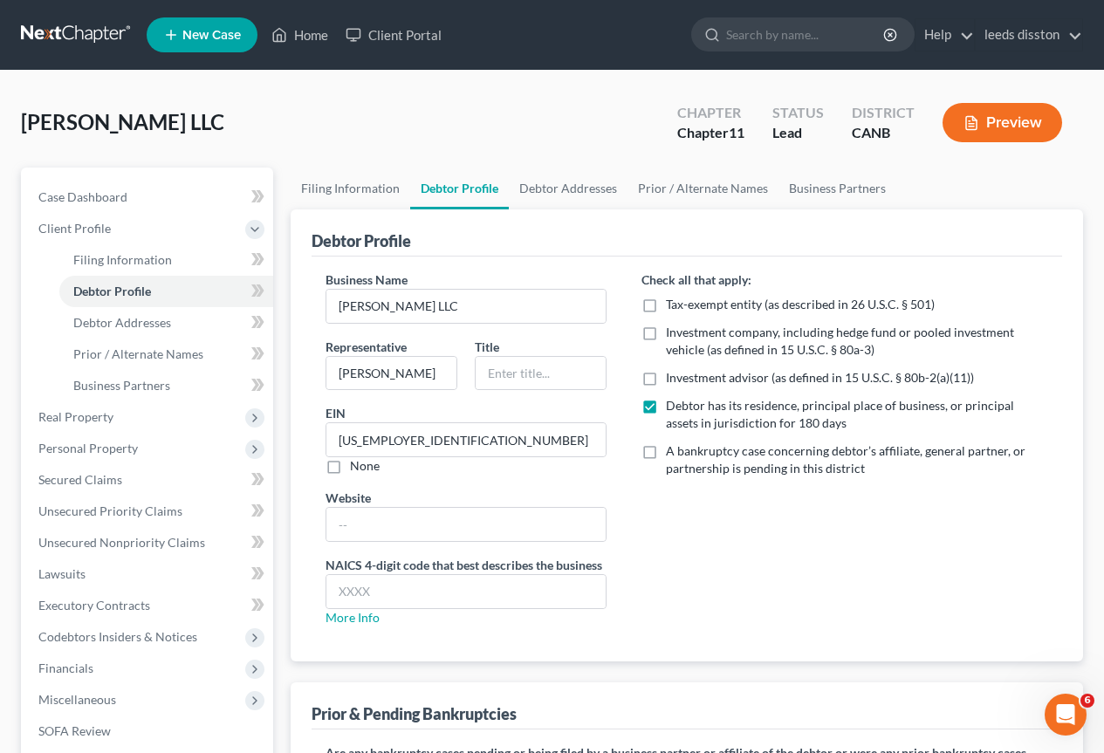
click at [673, 524] on div "Check all that apply: Tax-exempt entity (as described in 26 U.S.C. § 501) Inves…" at bounding box center [845, 456] width 442 height 370
click at [561, 368] on input "text" at bounding box center [541, 373] width 130 height 33
type input "MANAGER"
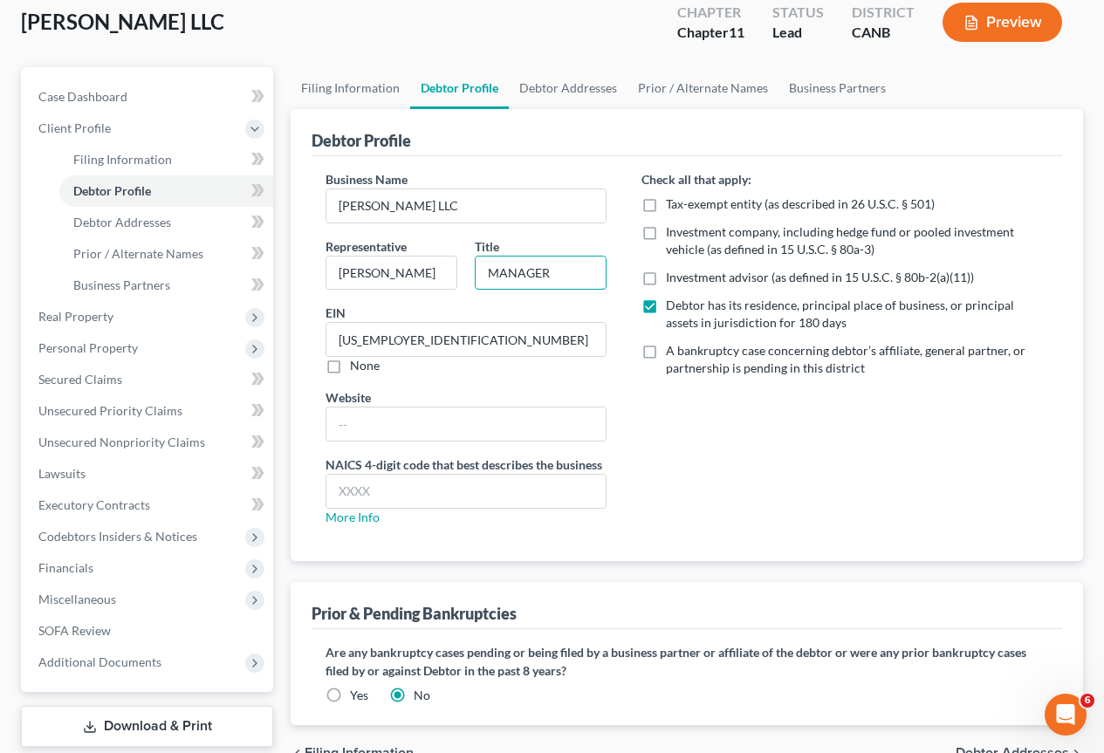
scroll to position [206, 0]
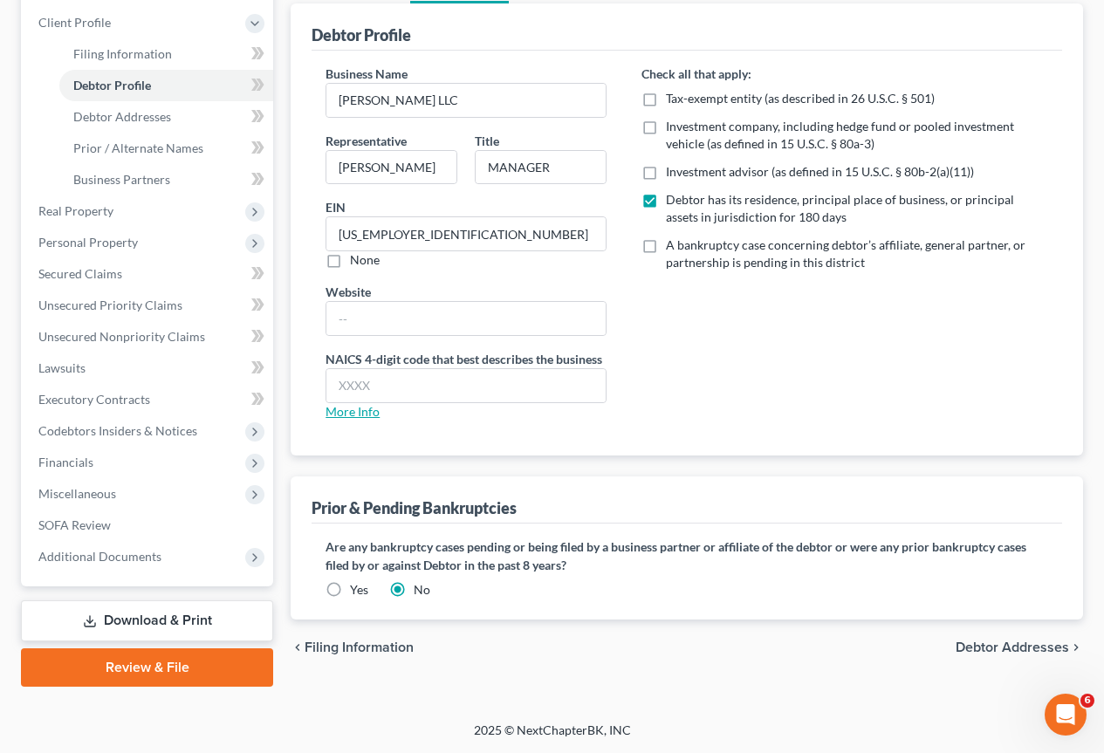
click at [364, 416] on link "More Info" at bounding box center [353, 411] width 54 height 15
click at [1000, 641] on span "Debtor Addresses" at bounding box center [1012, 648] width 113 height 14
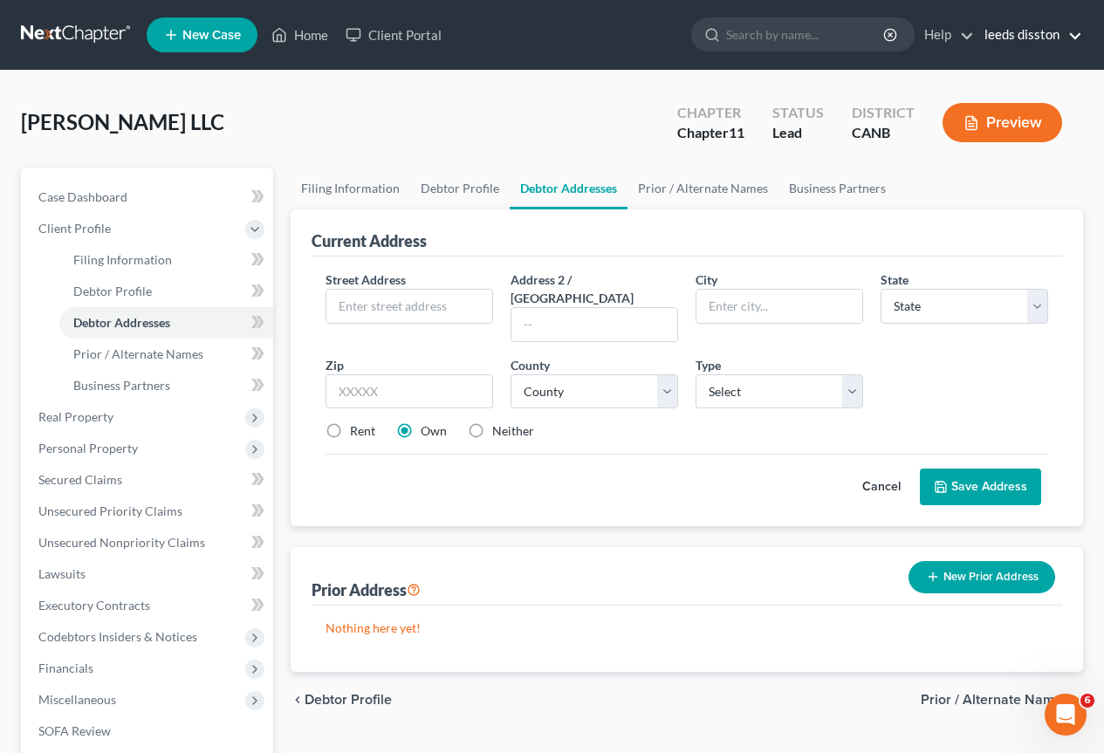
click at [1070, 45] on link "leeds disston" at bounding box center [1029, 34] width 106 height 31
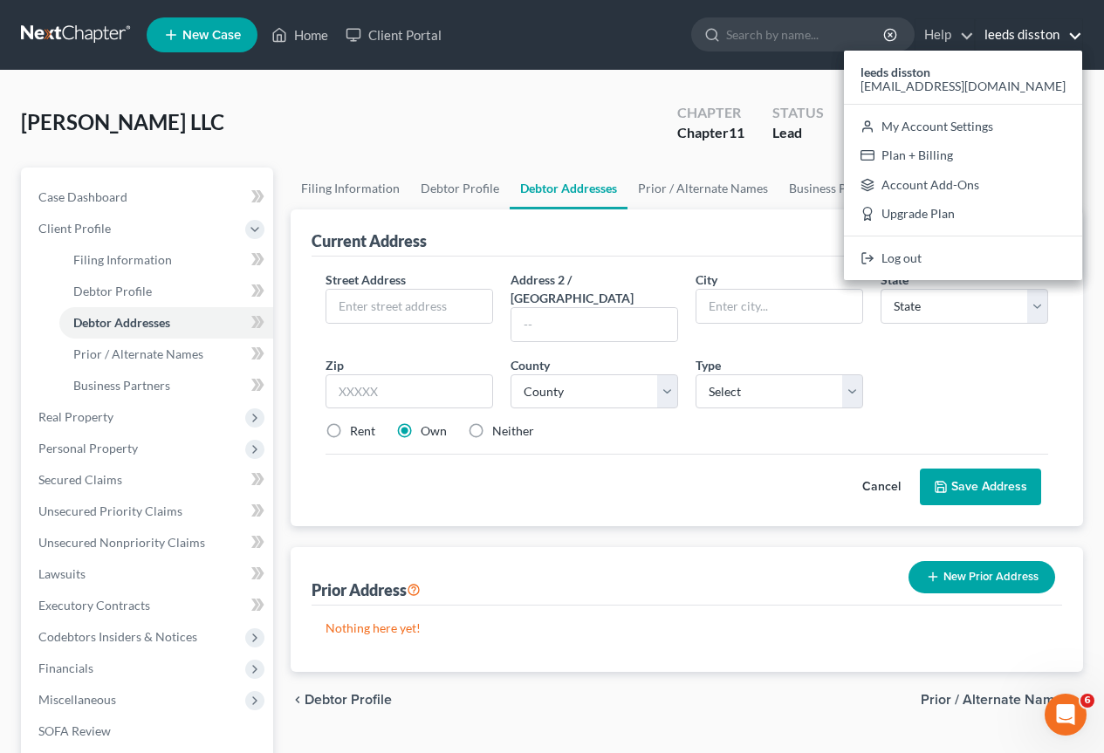
click at [558, 98] on div "GLADDING LLC Upgraded Chapter Chapter 11 Status Lead District CANB Preview" at bounding box center [552, 130] width 1062 height 76
